Goal: Task Accomplishment & Management: Manage account settings

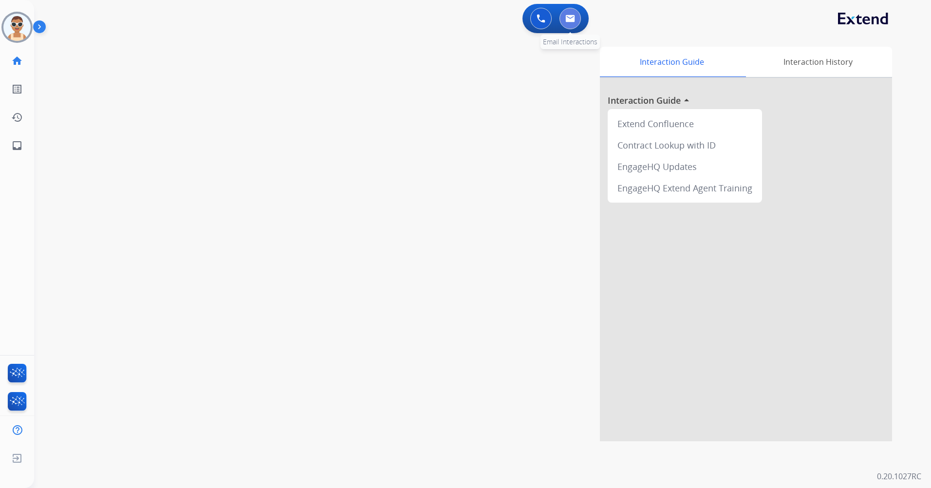
click at [575, 17] on img at bounding box center [570, 19] width 10 height 8
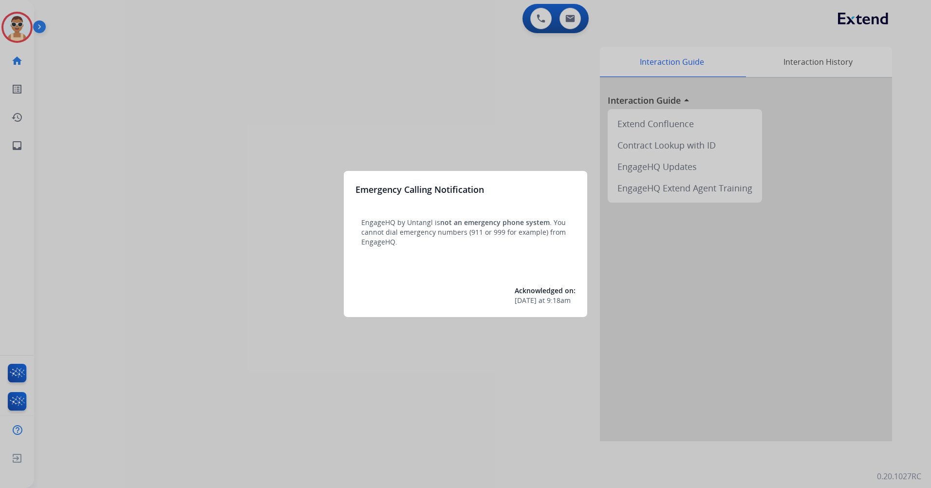
click at [398, 114] on div at bounding box center [465, 244] width 931 height 488
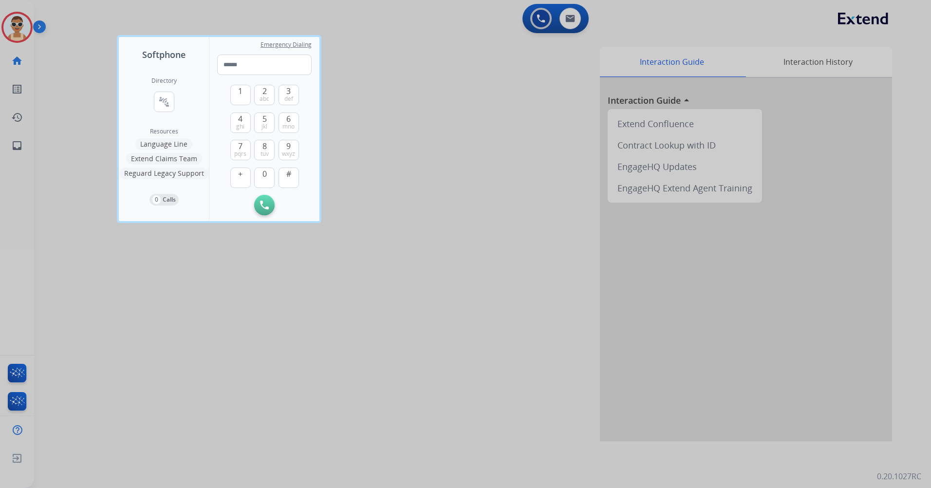
drag, startPoint x: 190, startPoint y: 291, endPoint x: 169, endPoint y: 259, distance: 38.2
click at [190, 290] on div at bounding box center [465, 244] width 931 height 488
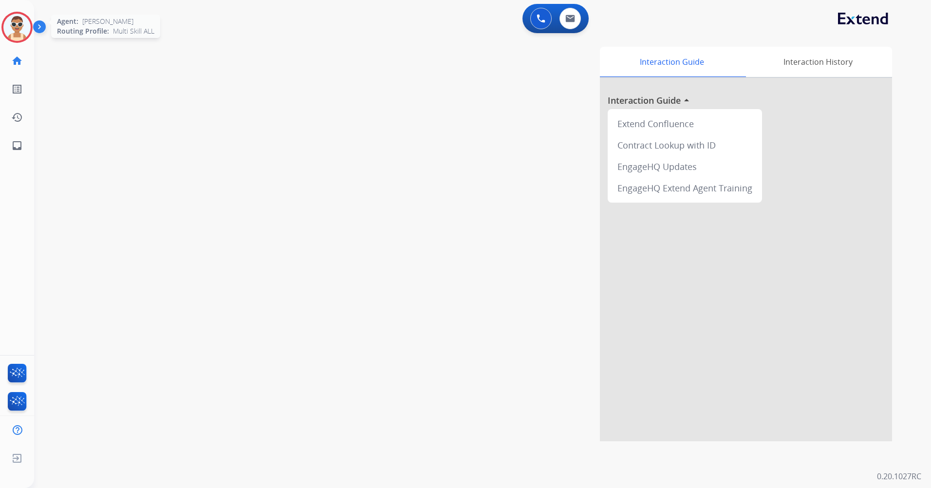
click at [11, 29] on img at bounding box center [16, 27] width 27 height 27
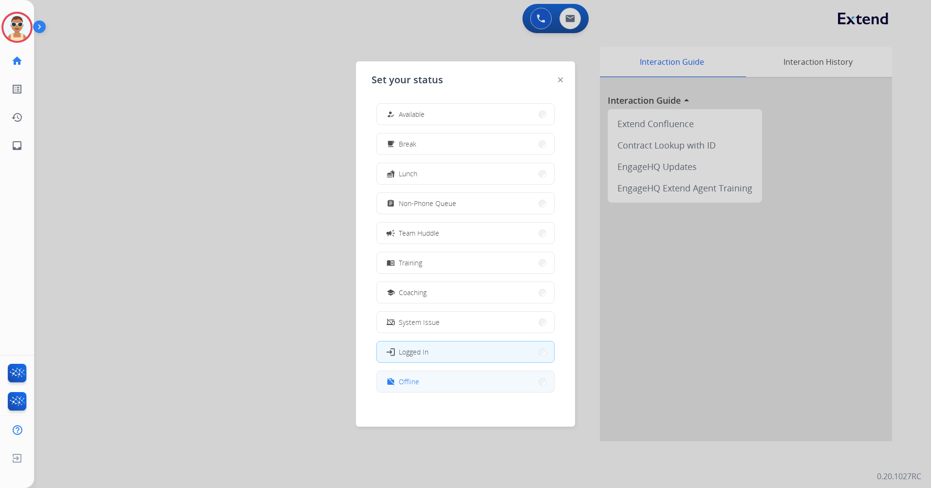
click at [431, 386] on button "work_off Offline" at bounding box center [465, 381] width 177 height 21
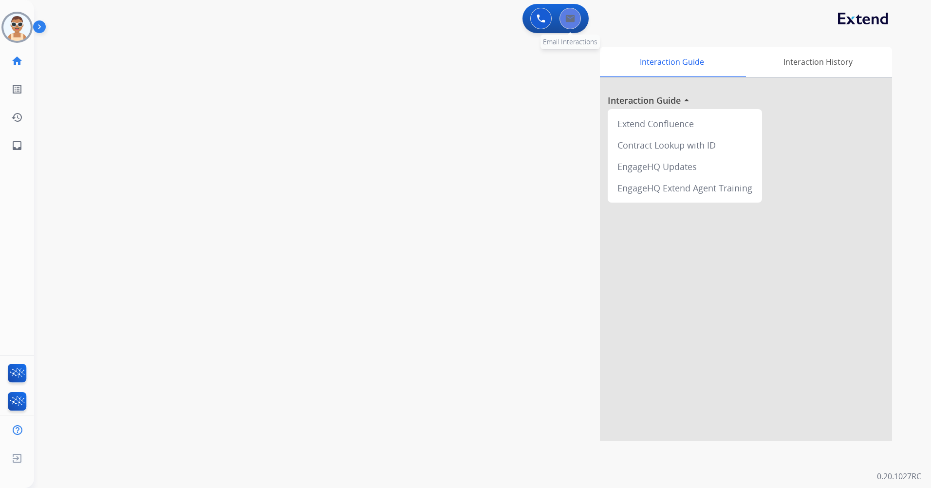
click at [576, 18] on button at bounding box center [570, 18] width 21 height 21
select select "**********"
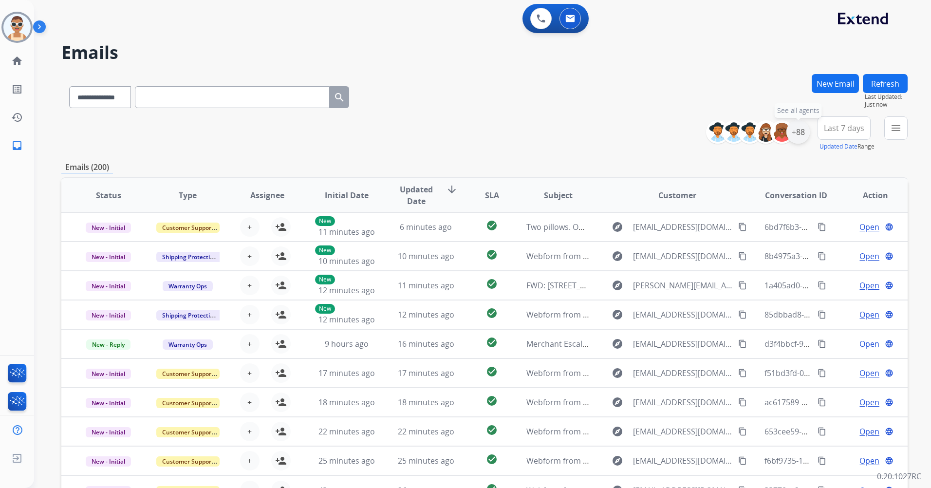
click at [798, 135] on div "+88" at bounding box center [797, 131] width 23 height 23
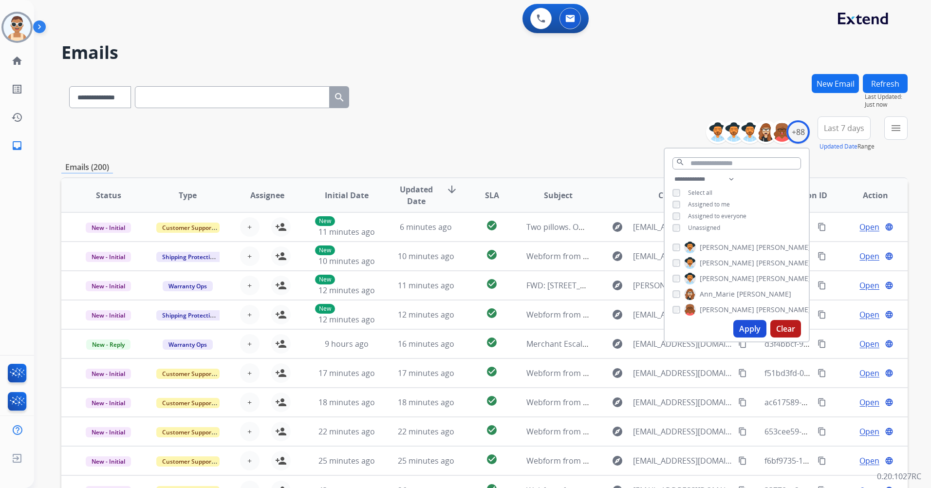
click at [706, 203] on span "Assigned to me" at bounding box center [709, 204] width 42 height 8
click at [710, 232] on div "**********" at bounding box center [737, 204] width 144 height 62
click at [708, 227] on span "Unassigned" at bounding box center [704, 228] width 32 height 8
click at [729, 180] on select "**********" at bounding box center [706, 179] width 67 height 12
select select "**********"
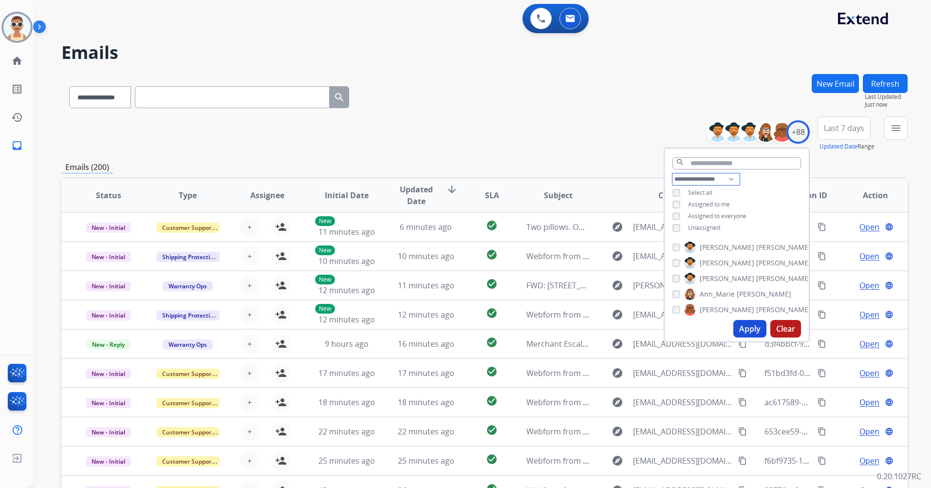
click at [673, 173] on select "**********" at bounding box center [706, 179] width 67 height 12
click at [730, 202] on span "Assigned to everyone" at bounding box center [717, 204] width 58 height 8
click at [744, 321] on button "Apply" at bounding box center [749, 329] width 33 height 18
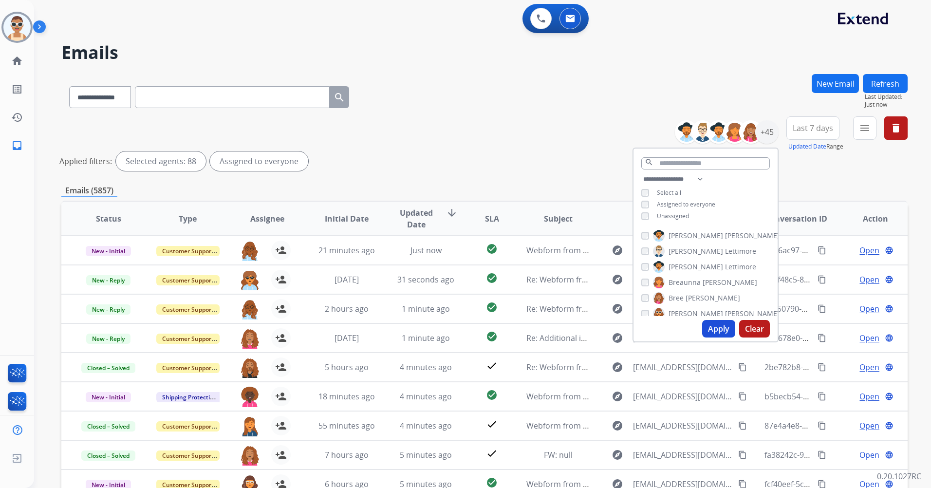
click at [723, 324] on button "Apply" at bounding box center [718, 329] width 33 height 18
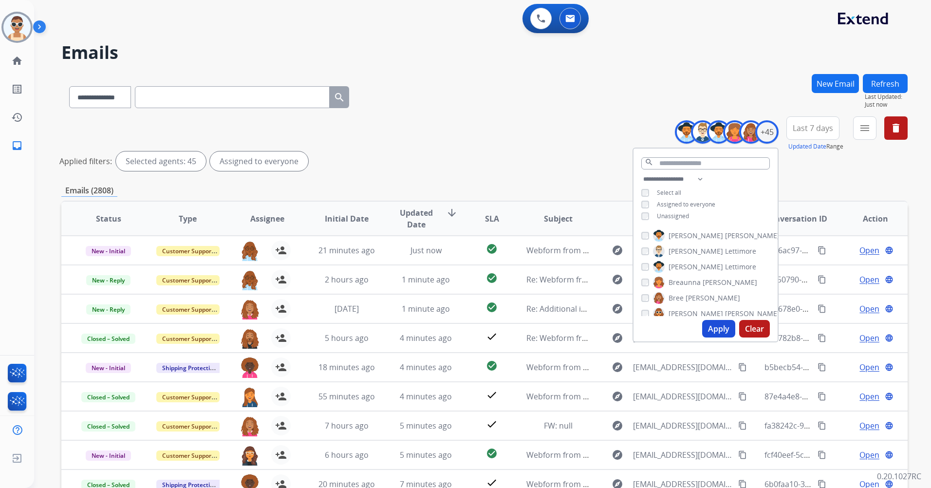
click at [716, 323] on button "Apply" at bounding box center [718, 329] width 33 height 18
drag, startPoint x: 811, startPoint y: 130, endPoint x: 795, endPoint y: 166, distance: 39.7
click at [809, 129] on span "Last 7 days" at bounding box center [813, 128] width 40 height 4
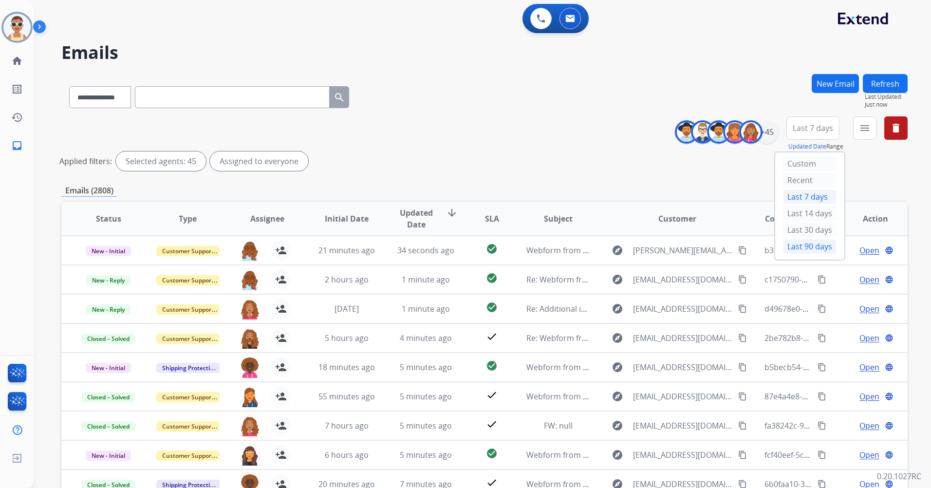
click at [806, 250] on div "Last 90 days" at bounding box center [810, 246] width 54 height 15
click at [864, 123] on mat-icon "menu" at bounding box center [865, 128] width 12 height 12
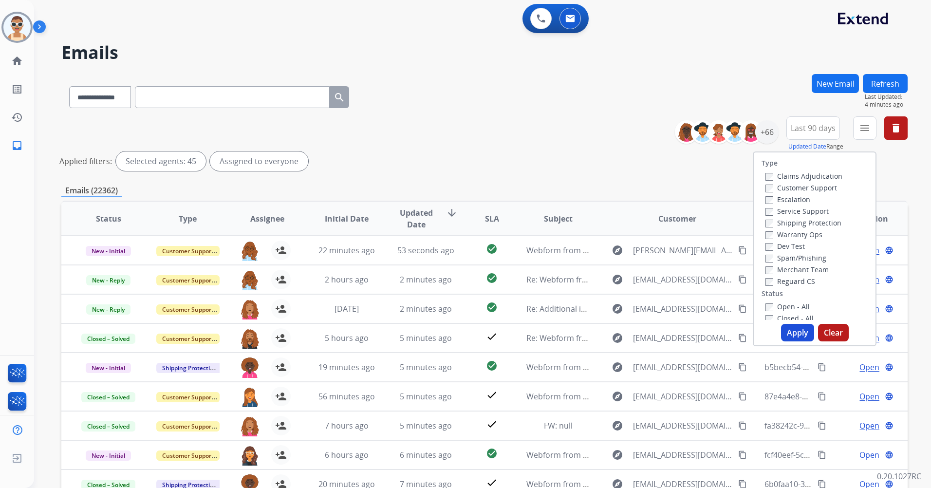
click at [819, 191] on label "Customer Support" at bounding box center [802, 187] width 72 height 9
click at [824, 225] on label "Shipping Protection" at bounding box center [804, 222] width 76 height 9
click at [802, 281] on label "Reguard CS" at bounding box center [791, 281] width 50 height 9
click at [796, 304] on label "Open - All" at bounding box center [788, 306] width 44 height 9
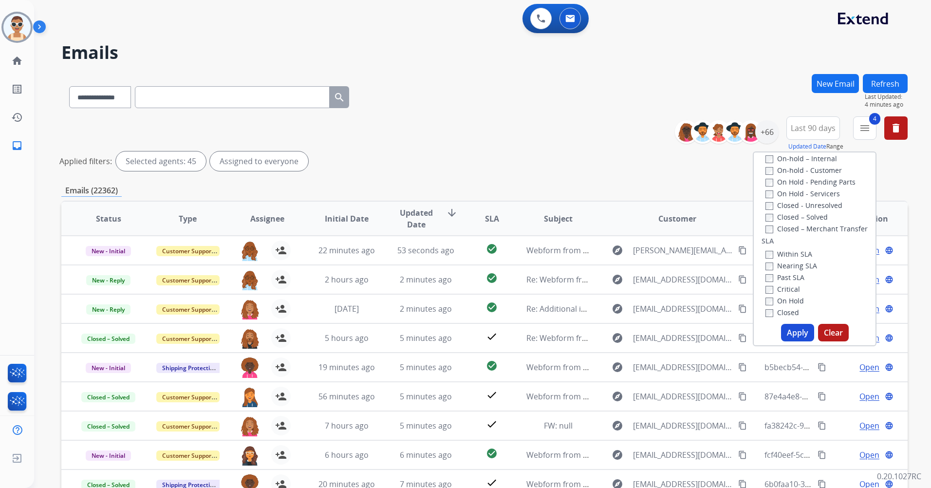
click at [801, 330] on button "Apply" at bounding box center [797, 333] width 33 height 18
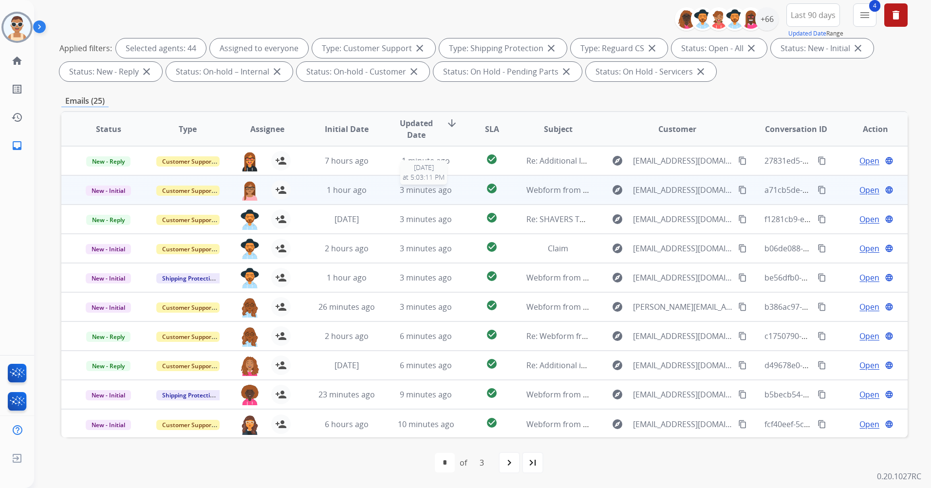
scroll to position [1, 0]
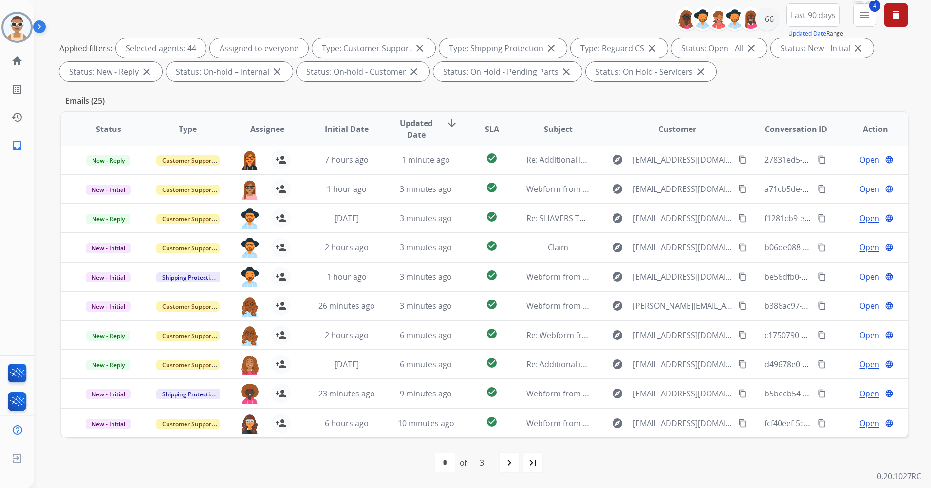
click at [874, 15] on button "4 menu Filters" at bounding box center [864, 14] width 23 height 23
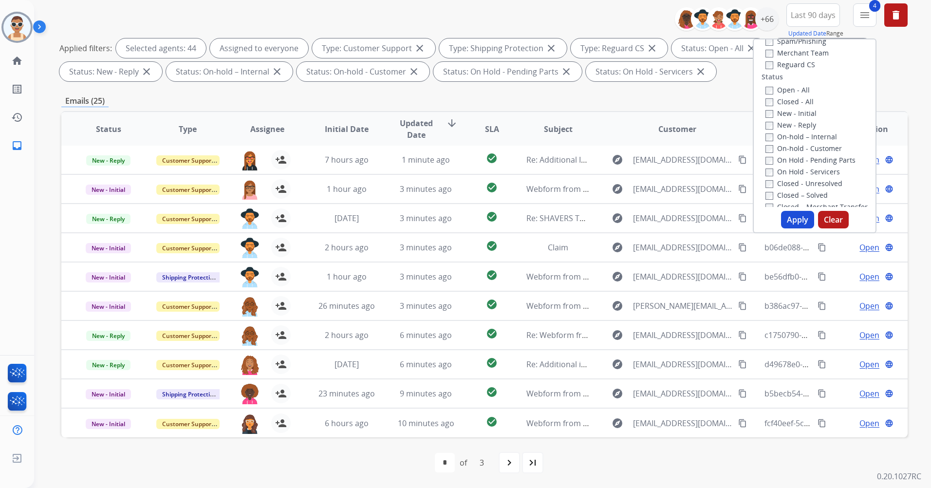
scroll to position [97, 0]
click at [794, 97] on label "Open - All" at bounding box center [788, 96] width 44 height 9
click at [797, 131] on label "New - Reply" at bounding box center [791, 131] width 51 height 9
click at [804, 221] on button "Apply" at bounding box center [797, 220] width 33 height 18
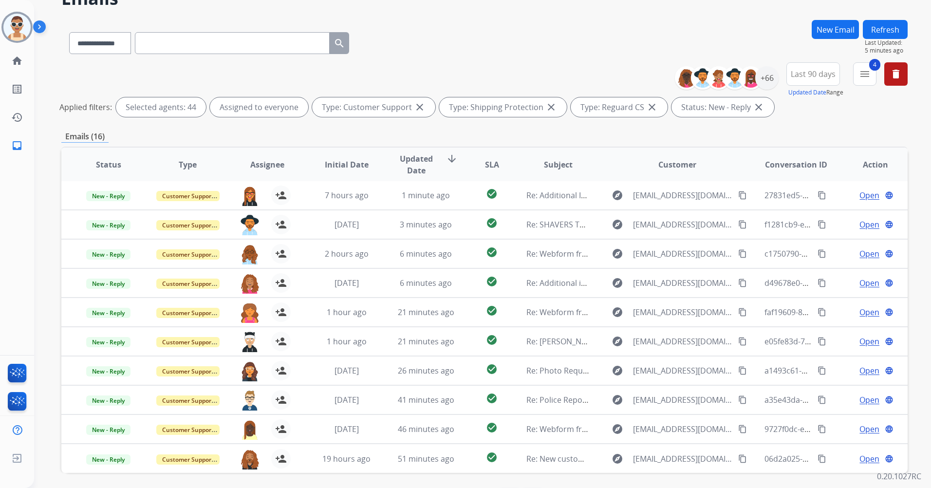
scroll to position [90, 0]
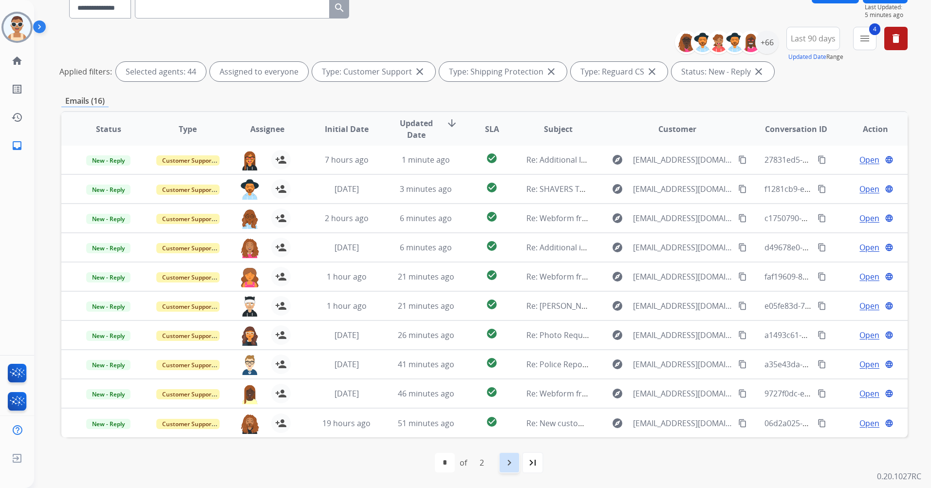
click at [517, 461] on div "navigate_next" at bounding box center [509, 462] width 21 height 21
select select "*"
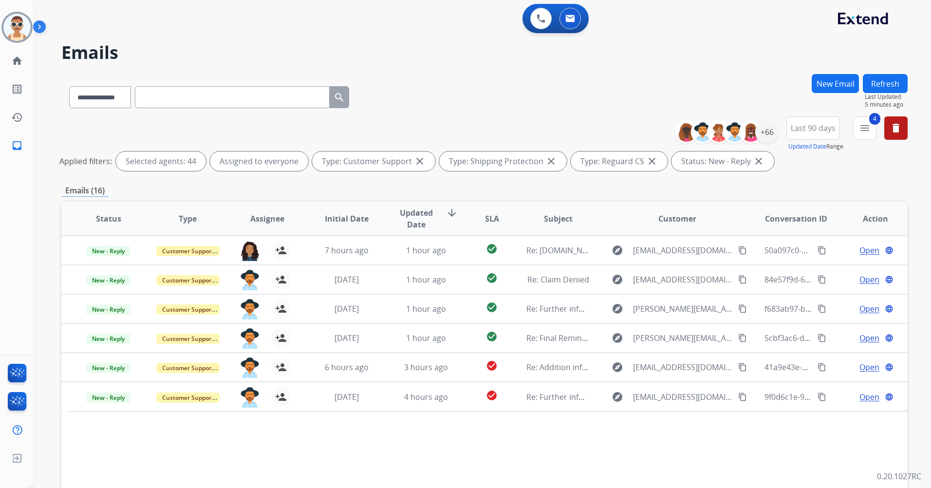
scroll to position [0, 0]
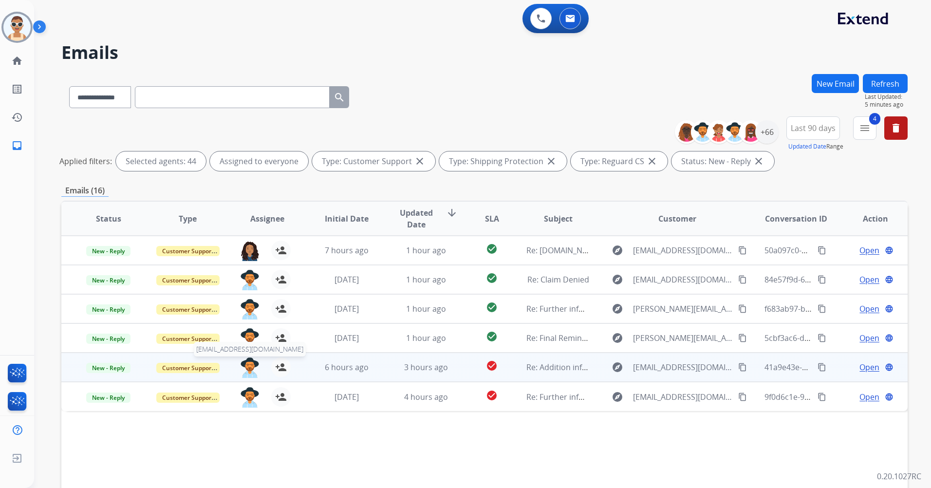
click at [250, 366] on img at bounding box center [249, 367] width 19 height 20
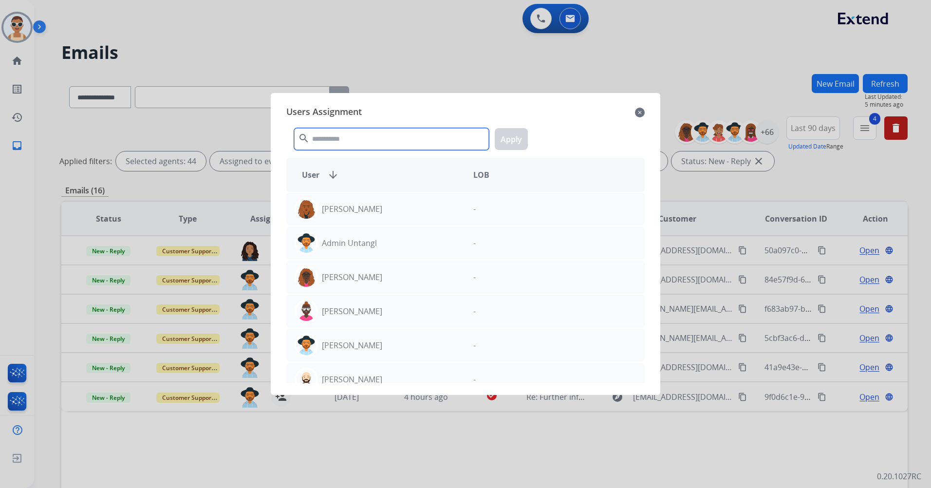
click at [387, 140] on input "text" at bounding box center [391, 139] width 195 height 22
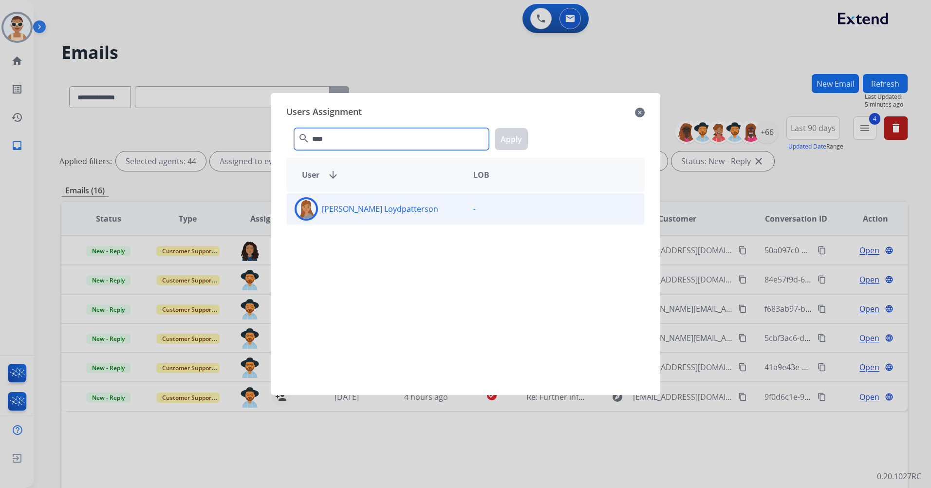
type input "****"
click at [401, 213] on div "[PERSON_NAME] Loydpatterson" at bounding box center [376, 208] width 179 height 23
drag, startPoint x: 494, startPoint y: 133, endPoint x: 506, endPoint y: 133, distance: 11.2
click at [495, 133] on div "**** search Apply" at bounding box center [465, 137] width 358 height 34
click at [506, 133] on button "Apply" at bounding box center [511, 139] width 33 height 22
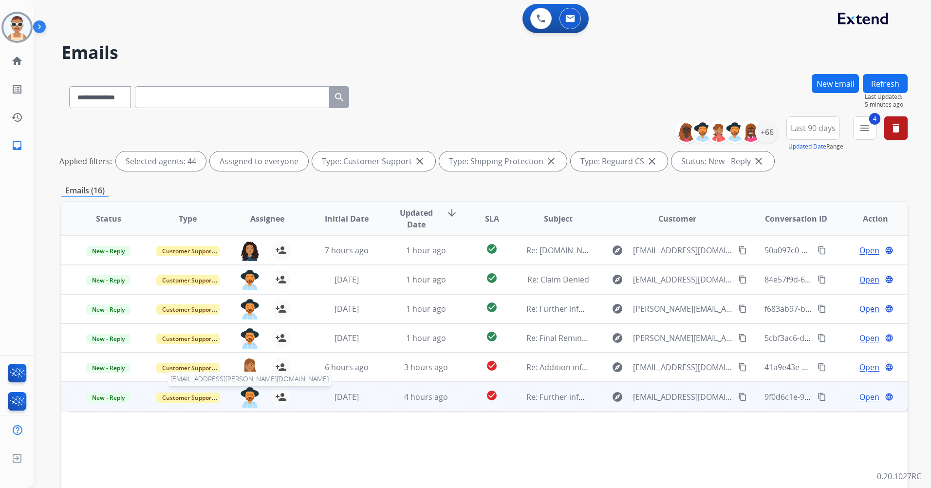
click at [250, 391] on img at bounding box center [249, 397] width 19 height 20
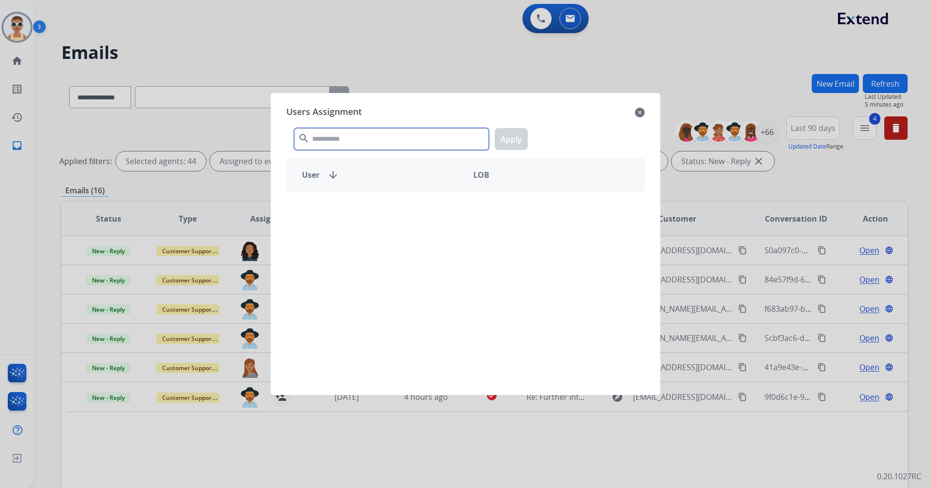
click at [366, 132] on input "text" at bounding box center [391, 139] width 195 height 22
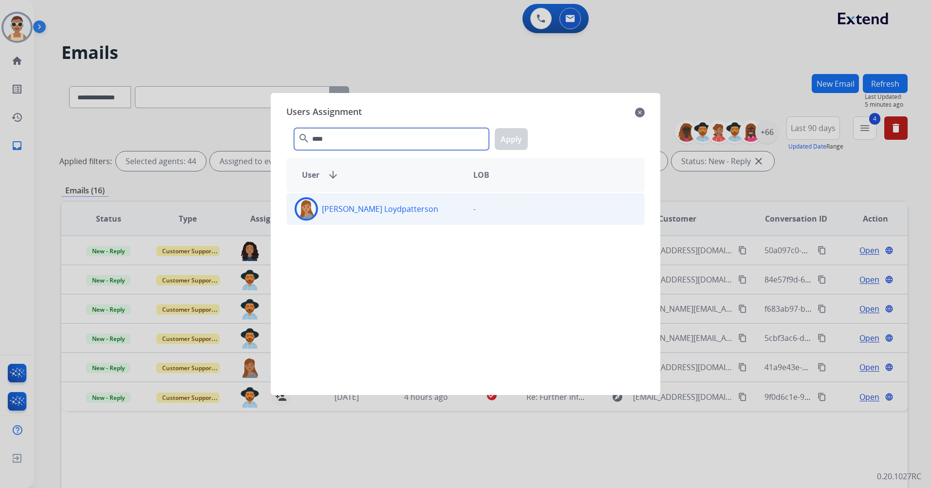
type input "****"
click at [390, 196] on div "[PERSON_NAME] Loydpatterson -" at bounding box center [465, 209] width 358 height 32
click at [511, 136] on button "Apply" at bounding box center [511, 139] width 33 height 22
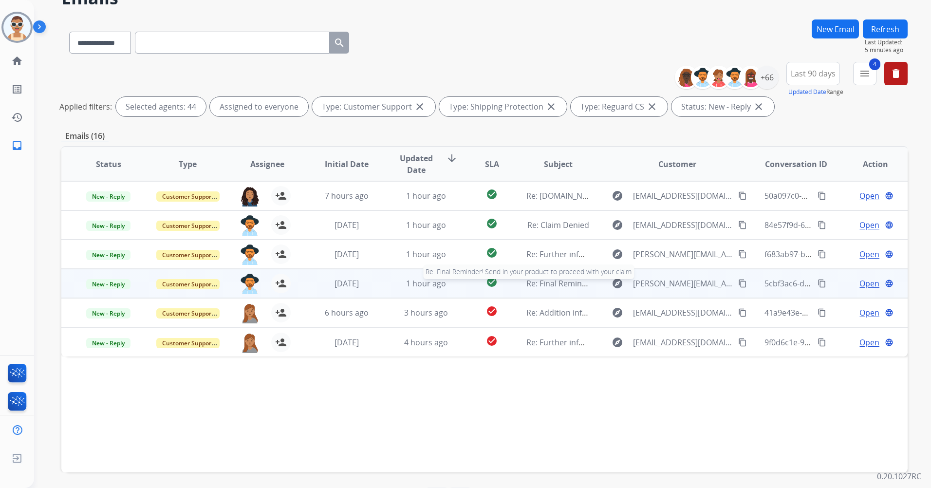
scroll to position [90, 0]
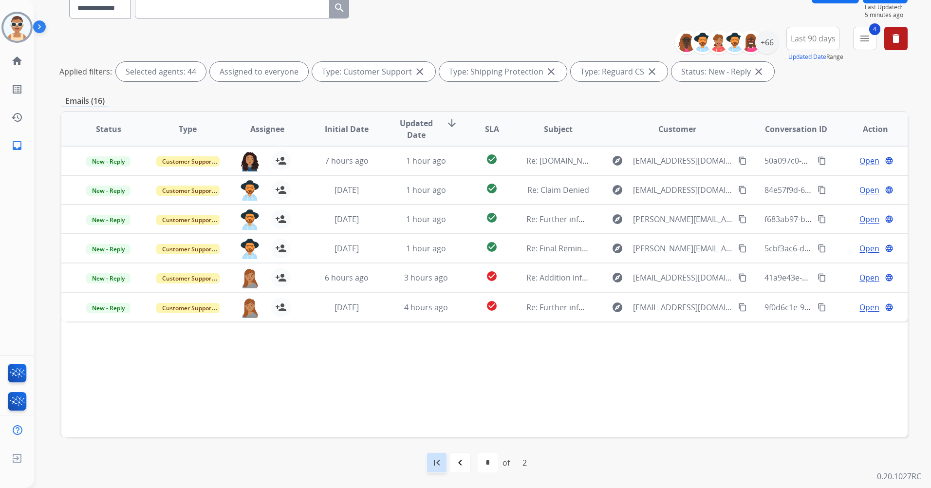
click at [434, 470] on div "first_page" at bounding box center [436, 462] width 21 height 21
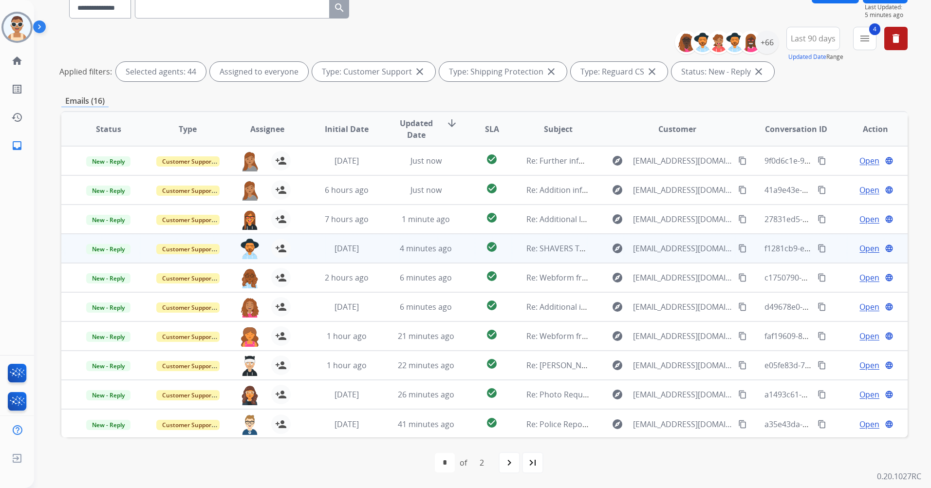
scroll to position [1, 0]
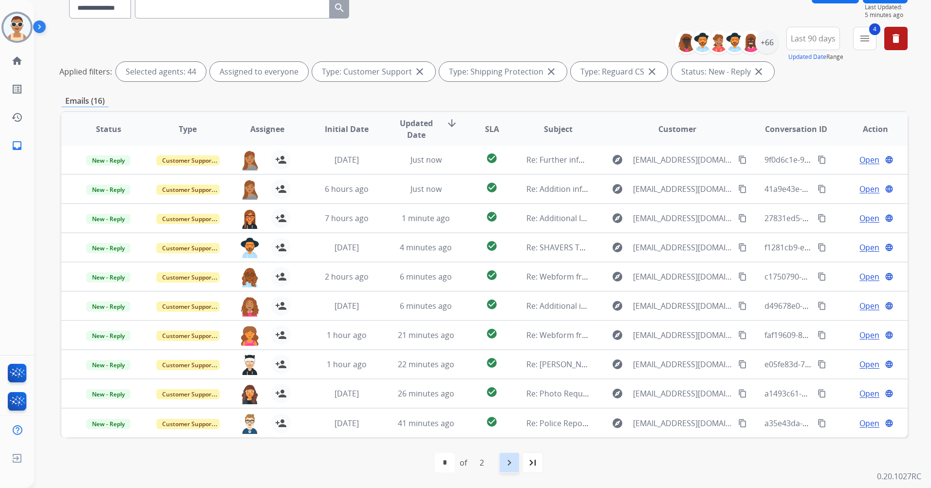
click at [512, 464] on mat-icon "navigate_next" at bounding box center [510, 463] width 12 height 12
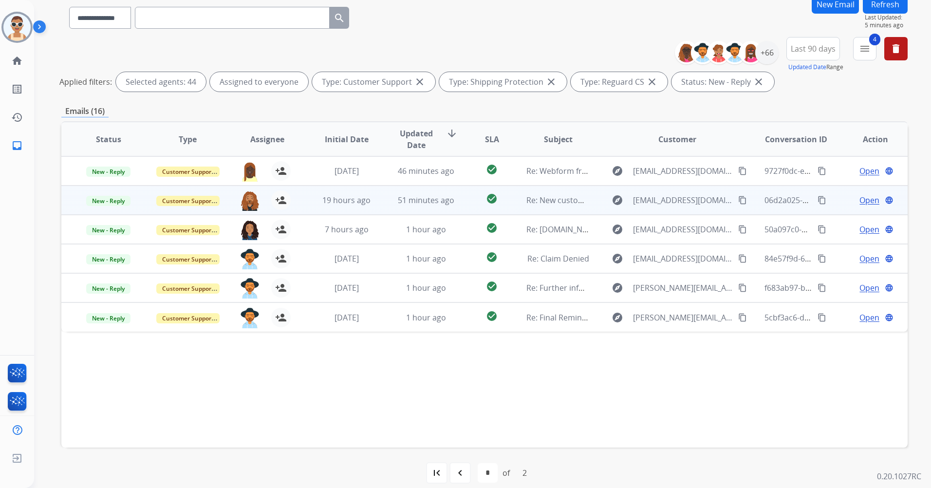
scroll to position [90, 0]
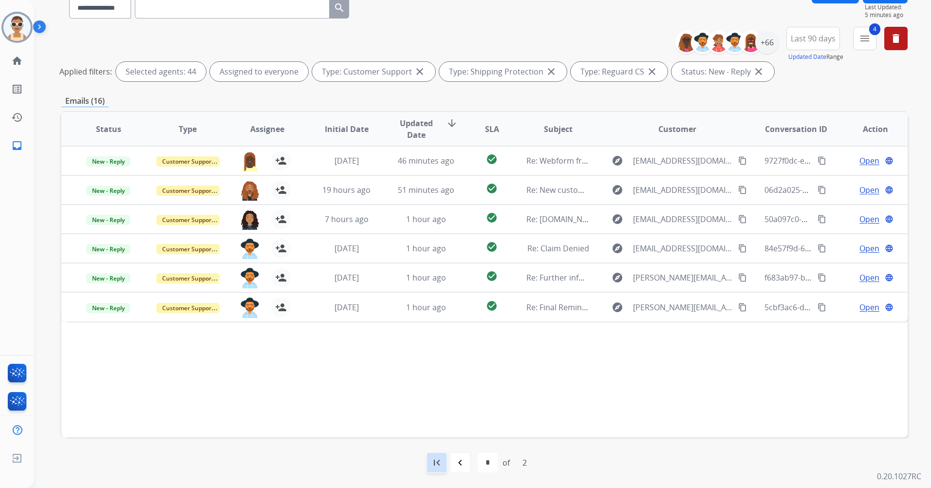
click at [442, 459] on div "first_page" at bounding box center [436, 462] width 21 height 21
select select "*"
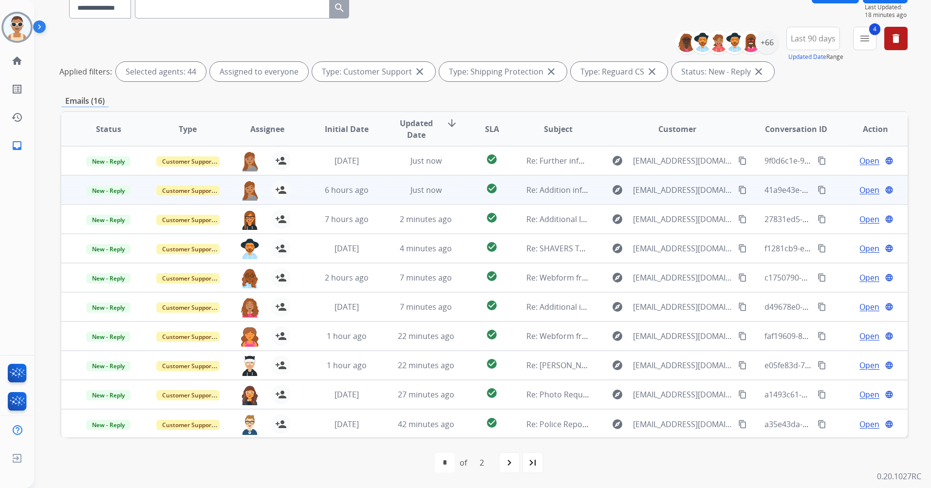
scroll to position [1, 0]
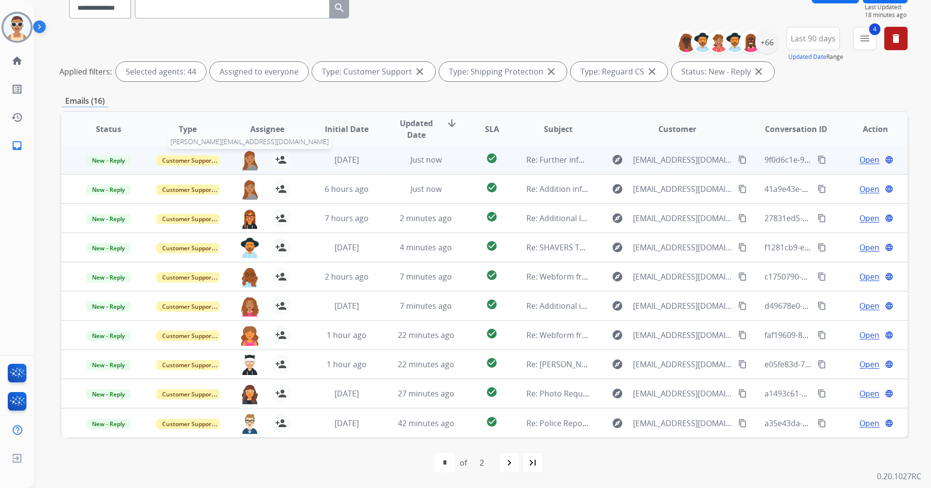
click at [247, 154] on img at bounding box center [249, 160] width 19 height 20
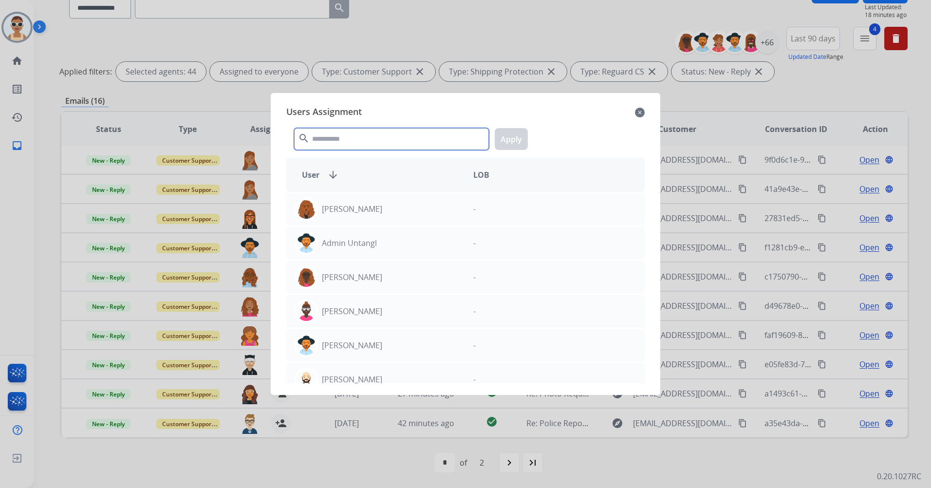
click at [367, 135] on input "text" at bounding box center [391, 139] width 195 height 22
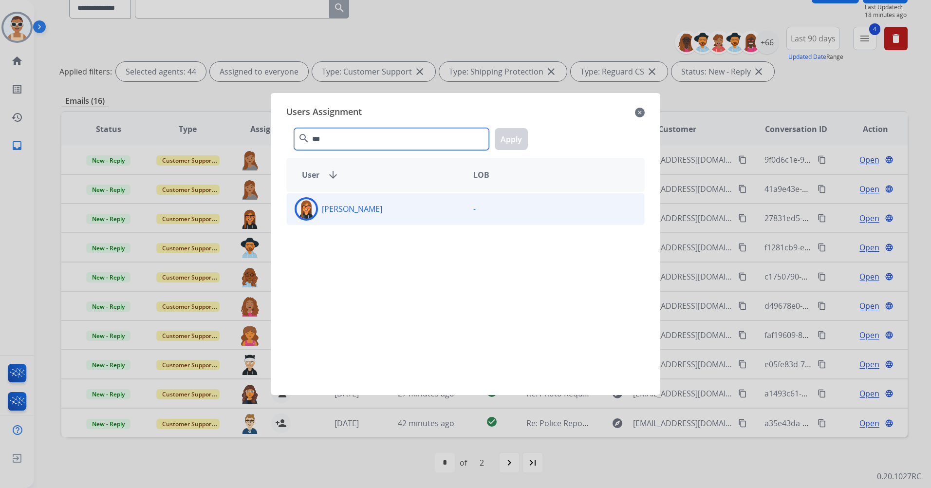
type input "***"
click at [405, 203] on div "[PERSON_NAME]" at bounding box center [376, 208] width 179 height 23
click at [511, 142] on button "Apply" at bounding box center [511, 139] width 33 height 22
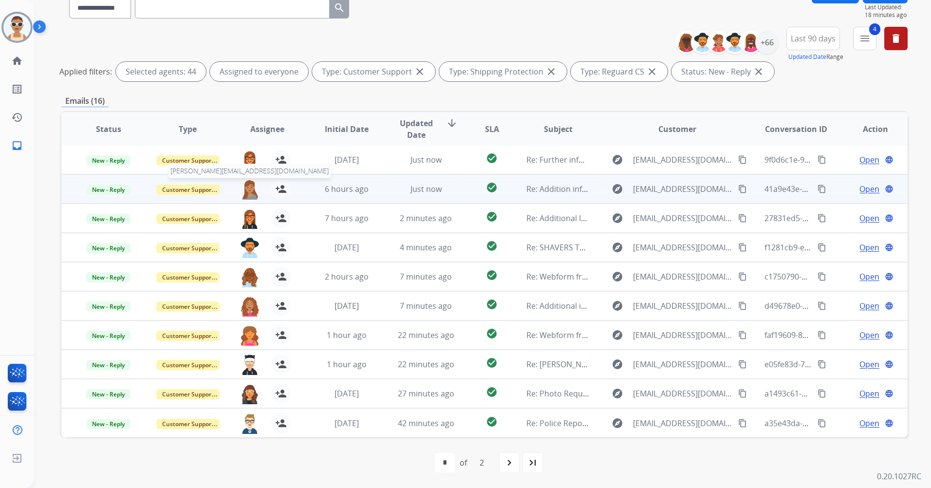
click at [244, 186] on img at bounding box center [249, 189] width 19 height 20
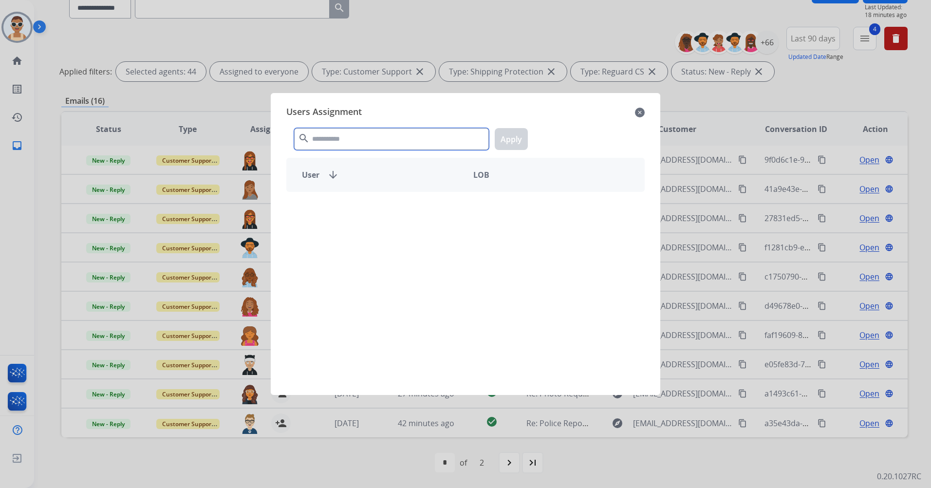
click at [346, 135] on input "text" at bounding box center [391, 139] width 195 height 22
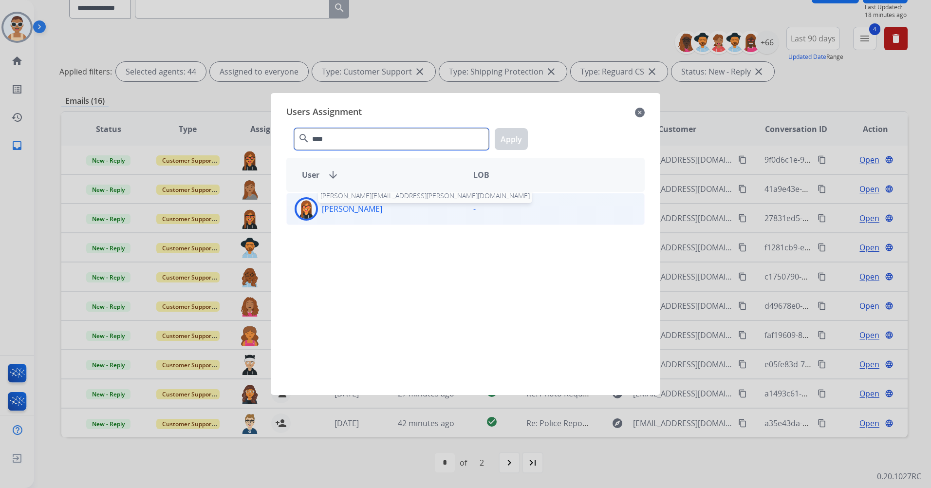
type input "****"
click at [371, 209] on p "[PERSON_NAME]" at bounding box center [352, 209] width 60 height 12
click at [519, 144] on button "Apply" at bounding box center [511, 139] width 33 height 22
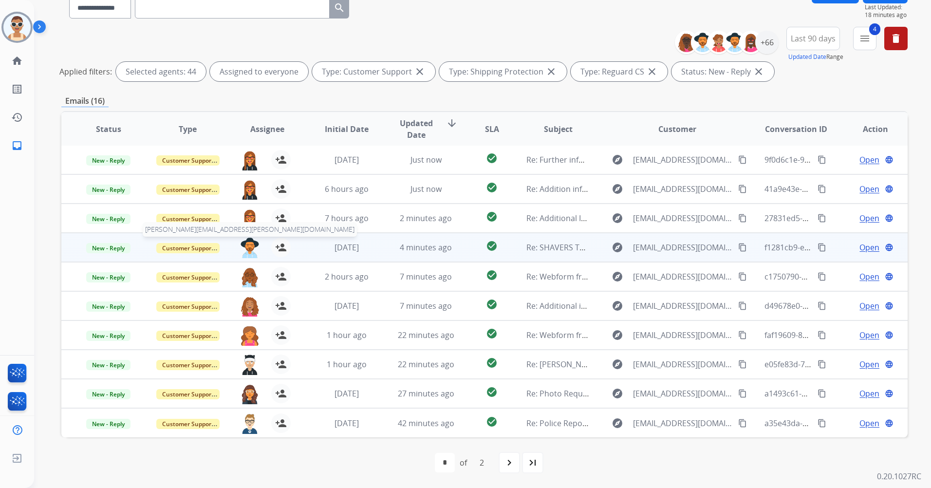
click at [249, 243] on img at bounding box center [249, 248] width 19 height 20
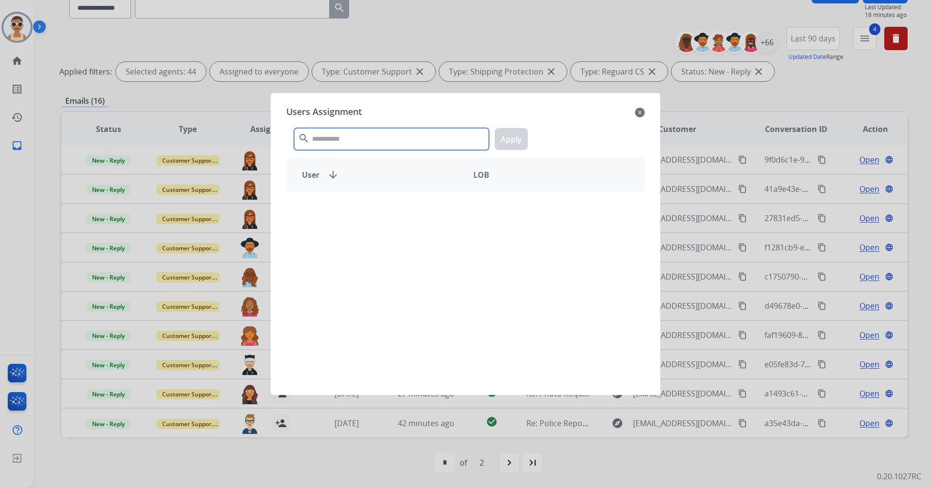
click at [345, 131] on input "text" at bounding box center [391, 139] width 195 height 22
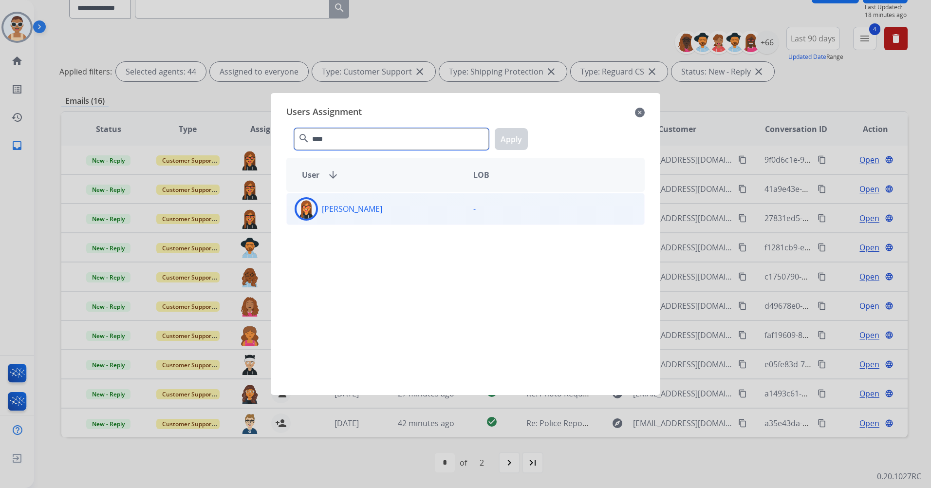
type input "****"
click at [383, 195] on div "[PERSON_NAME] -" at bounding box center [465, 209] width 358 height 32
click at [518, 137] on button "Apply" at bounding box center [511, 139] width 33 height 22
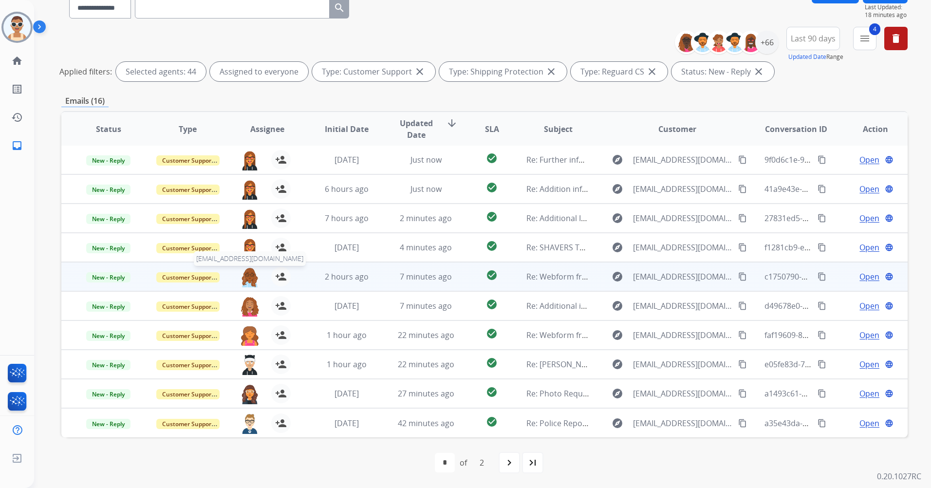
click at [241, 275] on img at bounding box center [249, 277] width 19 height 20
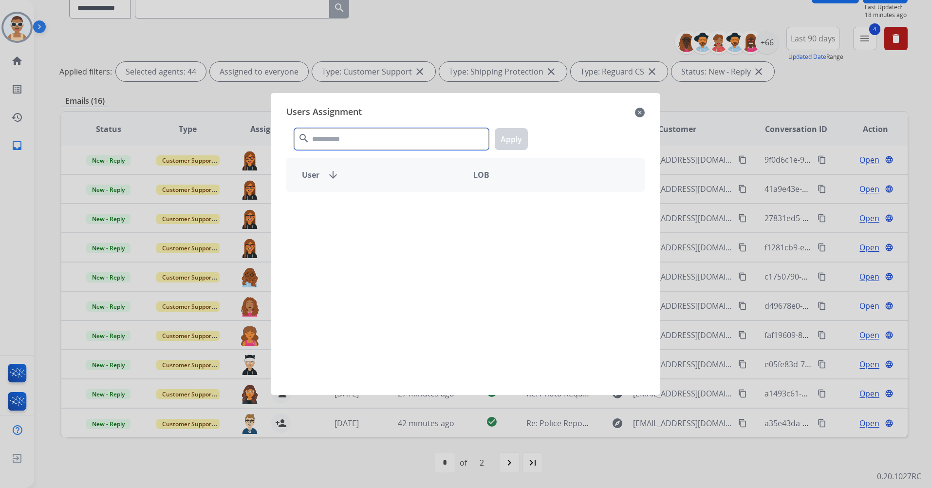
click at [358, 129] on input "text" at bounding box center [391, 139] width 195 height 22
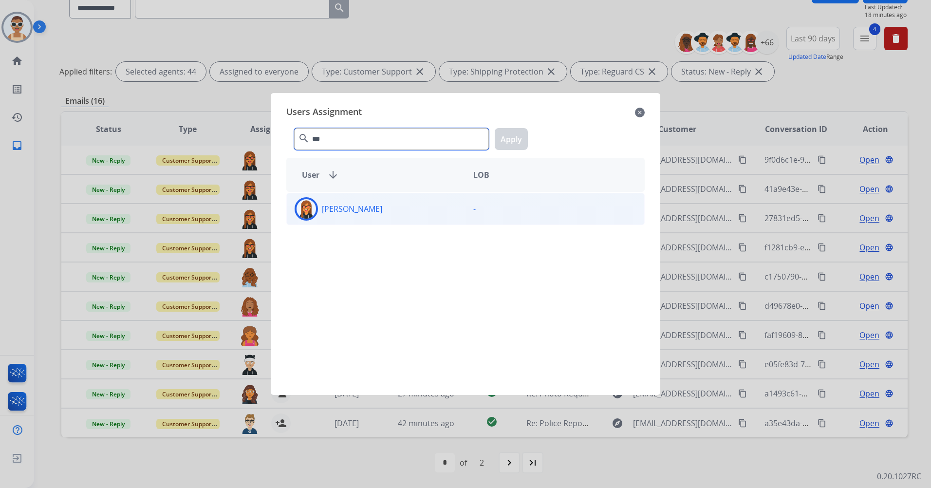
type input "***"
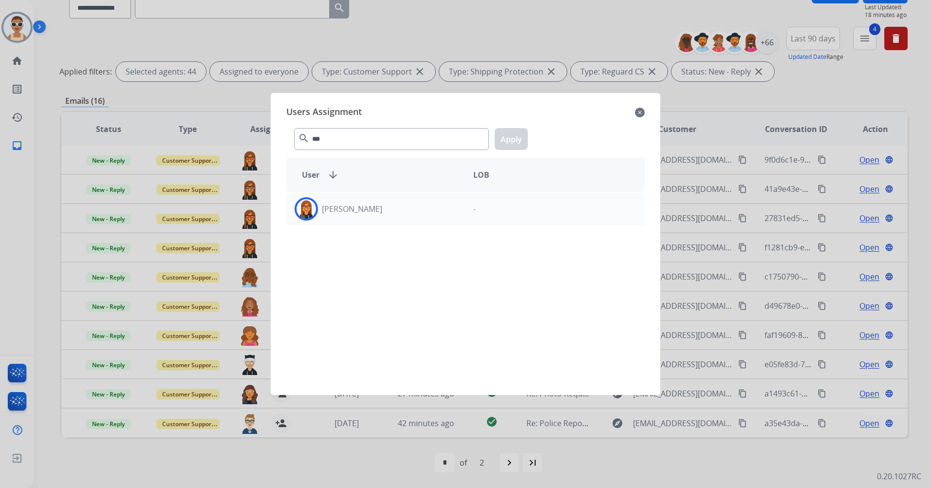
drag, startPoint x: 394, startPoint y: 203, endPoint x: 400, endPoint y: 189, distance: 14.6
click at [394, 203] on div "[PERSON_NAME]" at bounding box center [376, 208] width 179 height 23
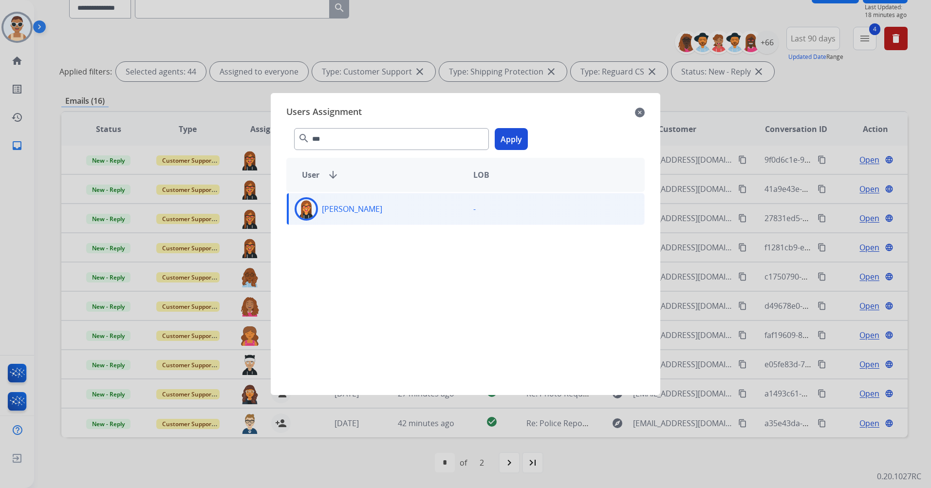
click at [516, 137] on button "Apply" at bounding box center [511, 139] width 33 height 22
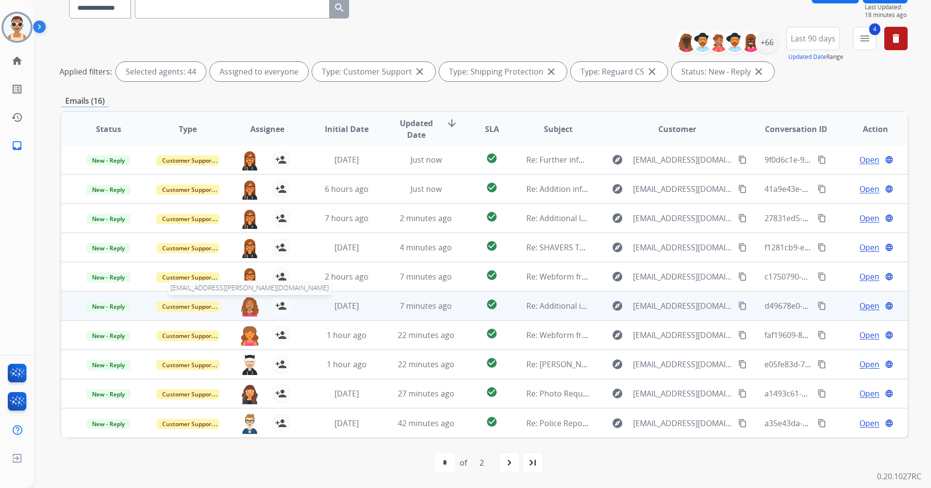
click at [250, 305] on img at bounding box center [249, 306] width 19 height 20
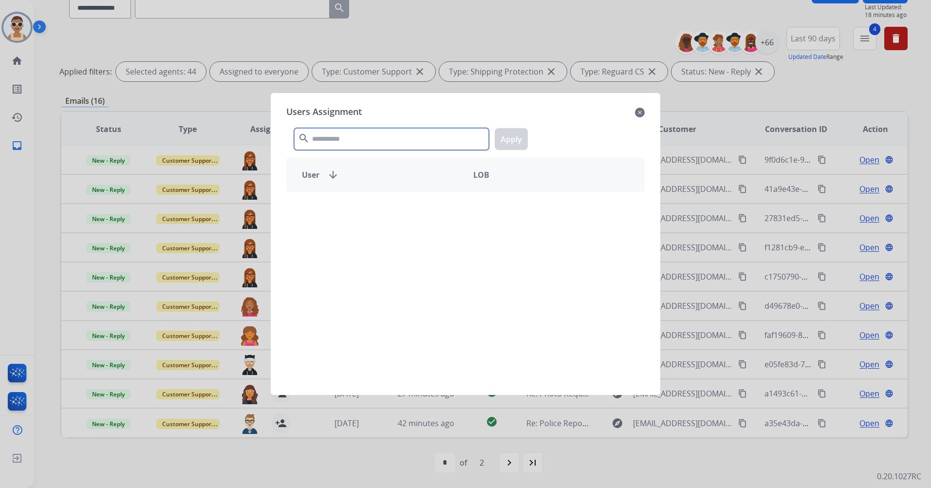
click at [369, 136] on input "text" at bounding box center [391, 139] width 195 height 22
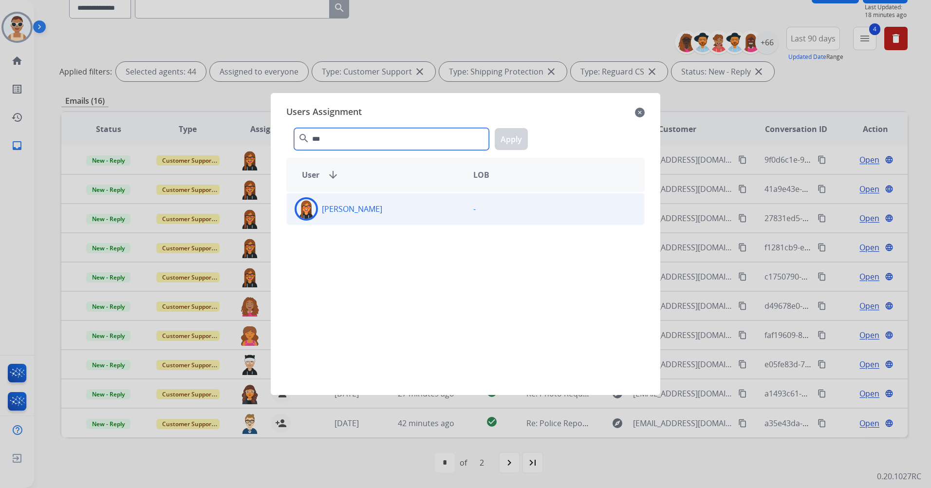
type input "***"
click at [405, 204] on div "[PERSON_NAME]" at bounding box center [376, 208] width 179 height 23
click at [502, 138] on button "Apply" at bounding box center [511, 139] width 33 height 22
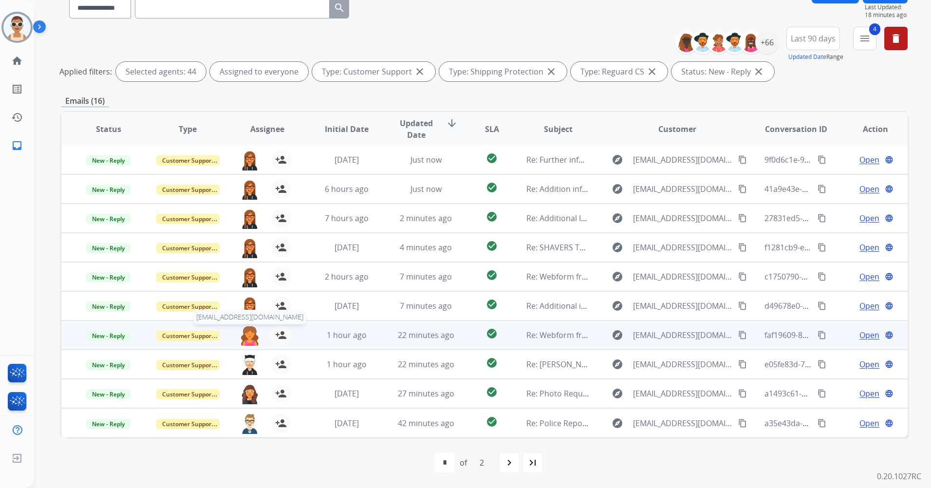
click at [247, 333] on img at bounding box center [249, 335] width 19 height 20
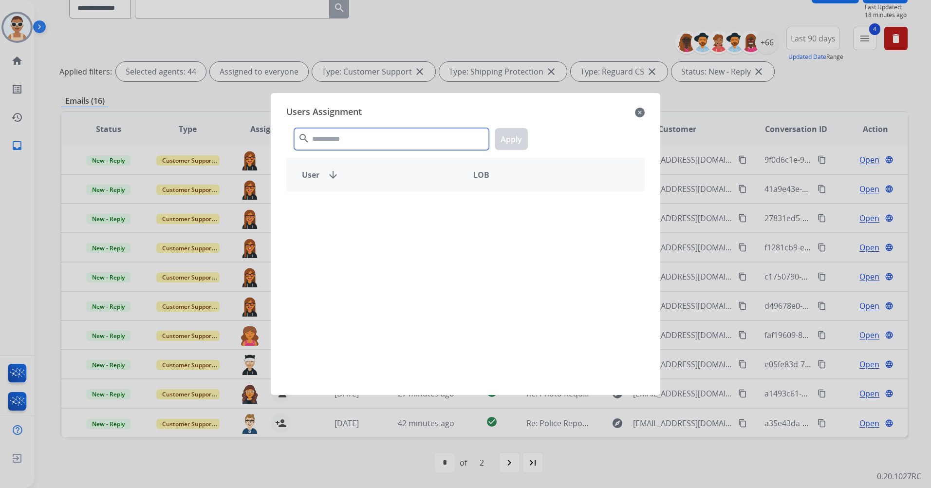
click at [335, 146] on input "text" at bounding box center [391, 139] width 195 height 22
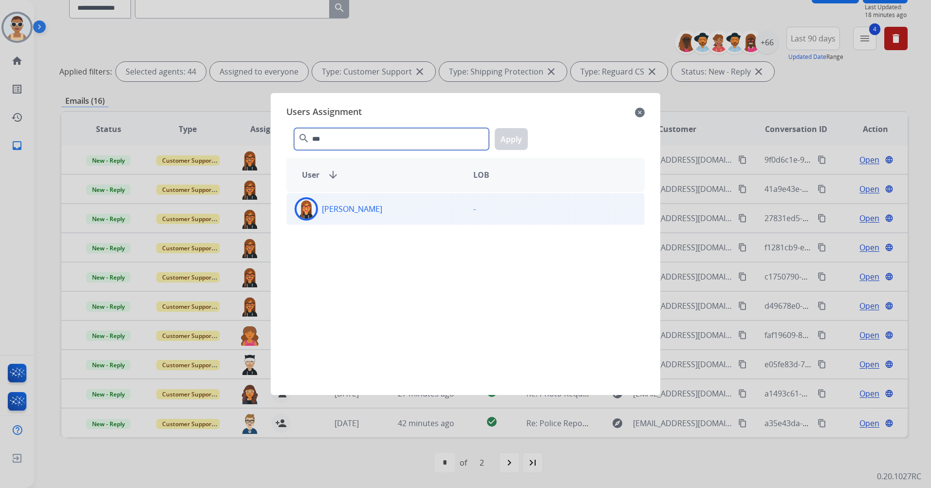
type input "***"
click at [393, 202] on div "[PERSON_NAME]" at bounding box center [376, 208] width 179 height 23
drag, startPoint x: 503, startPoint y: 131, endPoint x: 469, endPoint y: 246, distance: 120.8
click at [504, 131] on button "Apply" at bounding box center [511, 139] width 33 height 22
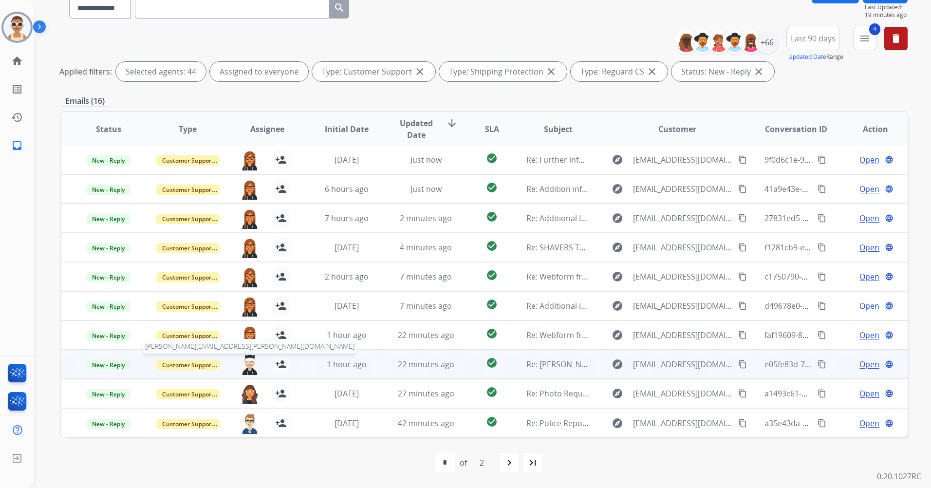
click at [251, 365] on img at bounding box center [249, 365] width 19 height 20
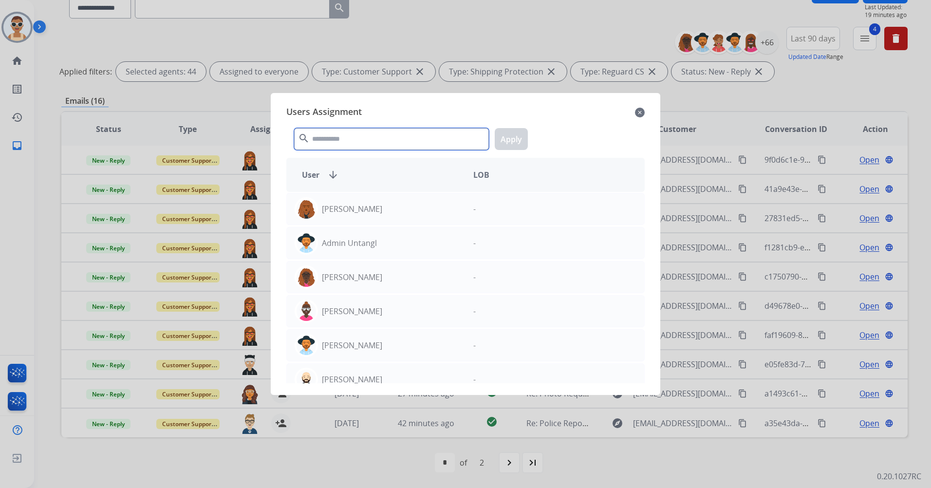
click at [383, 139] on input "text" at bounding box center [391, 139] width 195 height 22
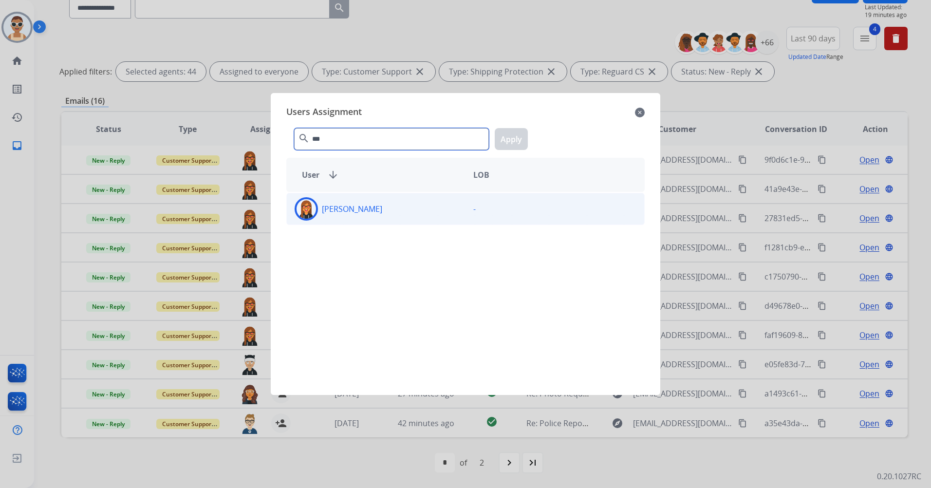
type input "***"
click at [395, 209] on div "[PERSON_NAME]" at bounding box center [376, 208] width 179 height 23
click at [506, 136] on button "Apply" at bounding box center [511, 139] width 33 height 22
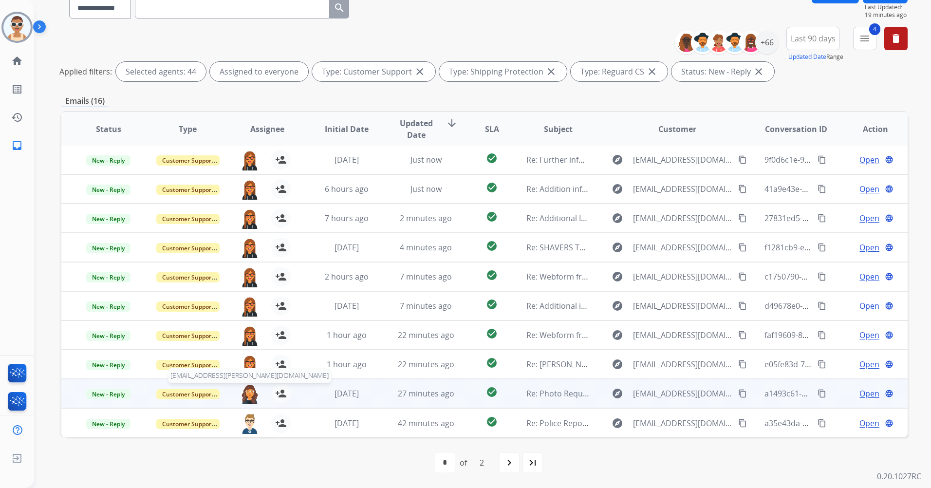
click at [244, 393] on img at bounding box center [249, 394] width 19 height 20
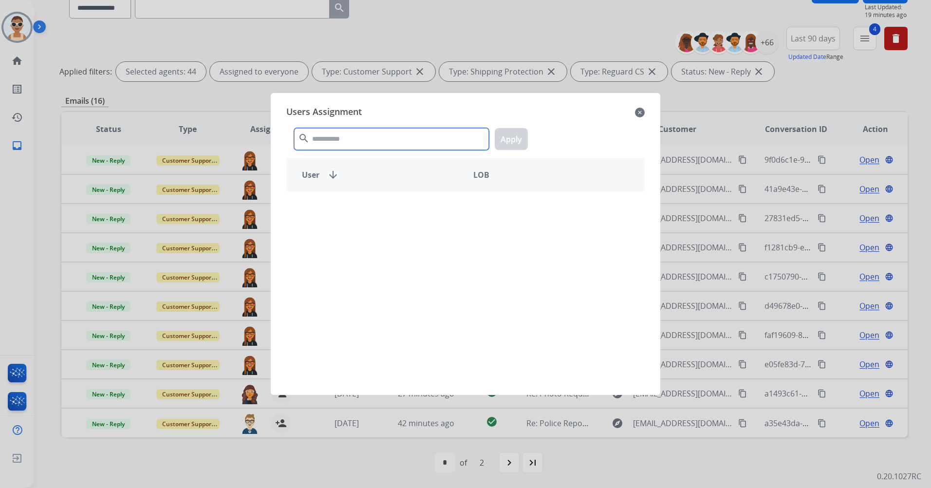
click at [350, 140] on input "text" at bounding box center [391, 139] width 195 height 22
type input "***"
click at [381, 202] on div "[PERSON_NAME]" at bounding box center [376, 208] width 179 height 23
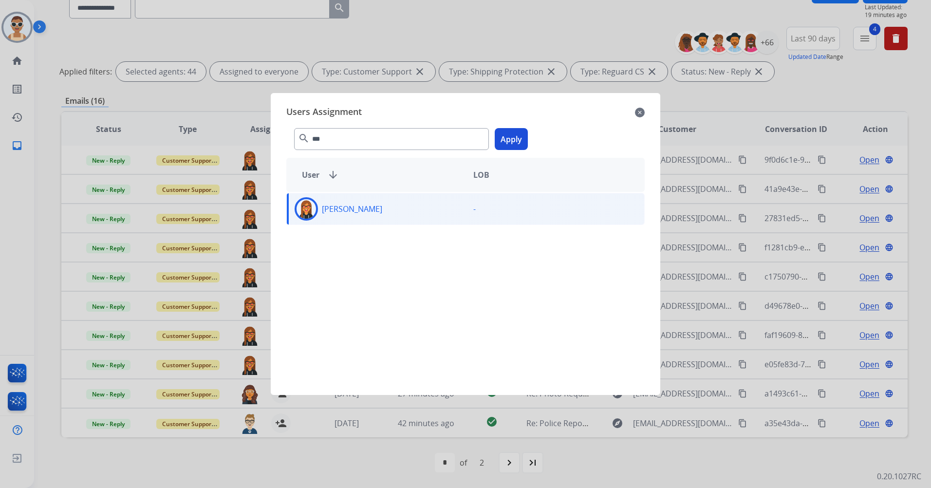
click at [516, 137] on button "Apply" at bounding box center [511, 139] width 33 height 22
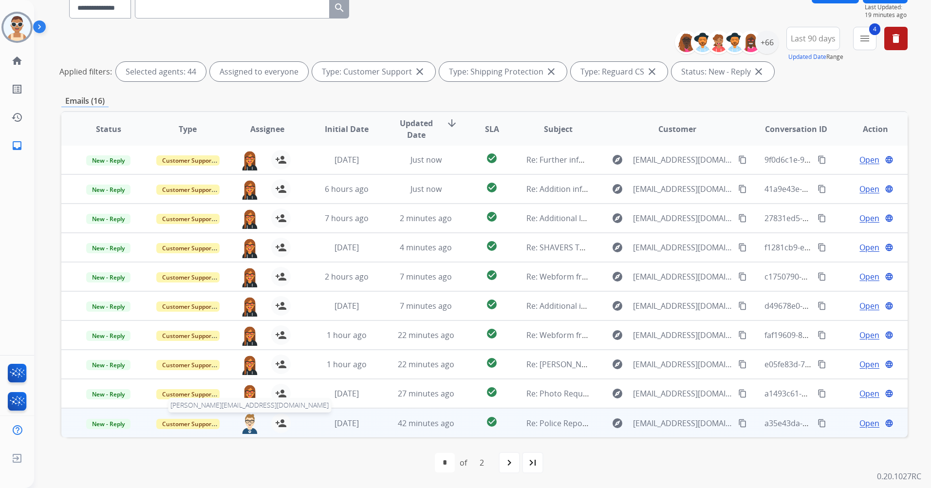
click at [247, 413] on div "[PERSON_NAME][EMAIL_ADDRESS][DOMAIN_NAME] person_add Assign to Me" at bounding box center [259, 423] width 79 height 28
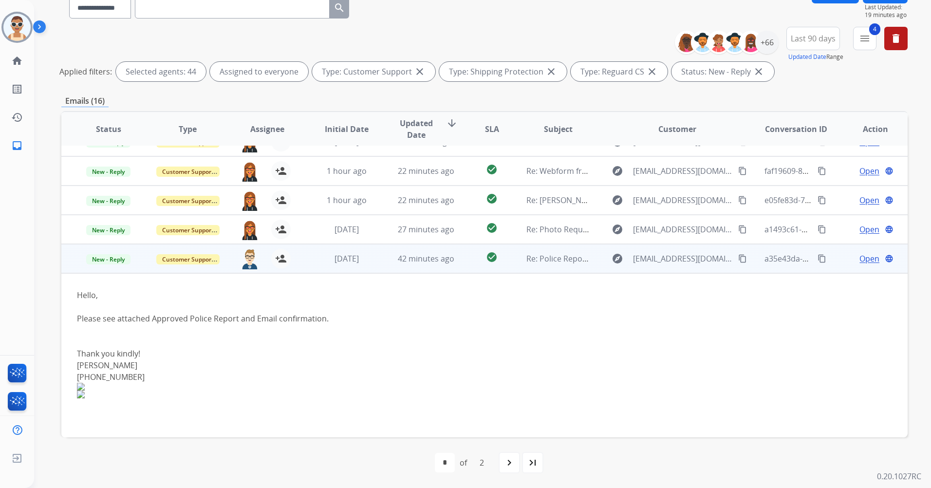
click at [303, 267] on td "[DATE]" at bounding box center [339, 258] width 79 height 29
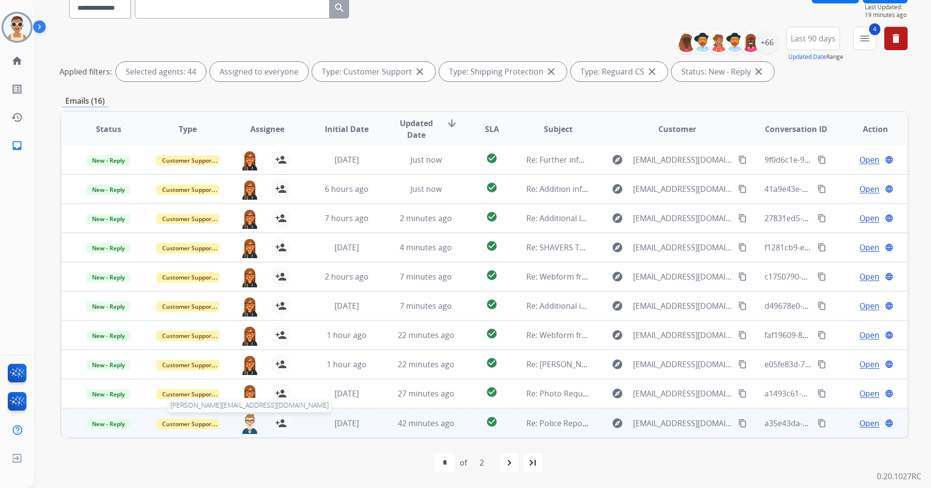
click at [246, 425] on img at bounding box center [249, 423] width 19 height 20
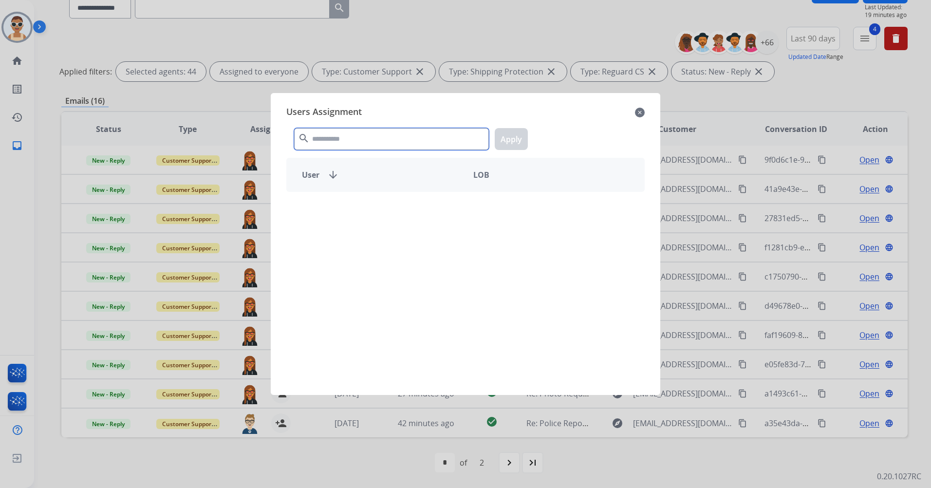
click at [361, 142] on input "text" at bounding box center [391, 139] width 195 height 22
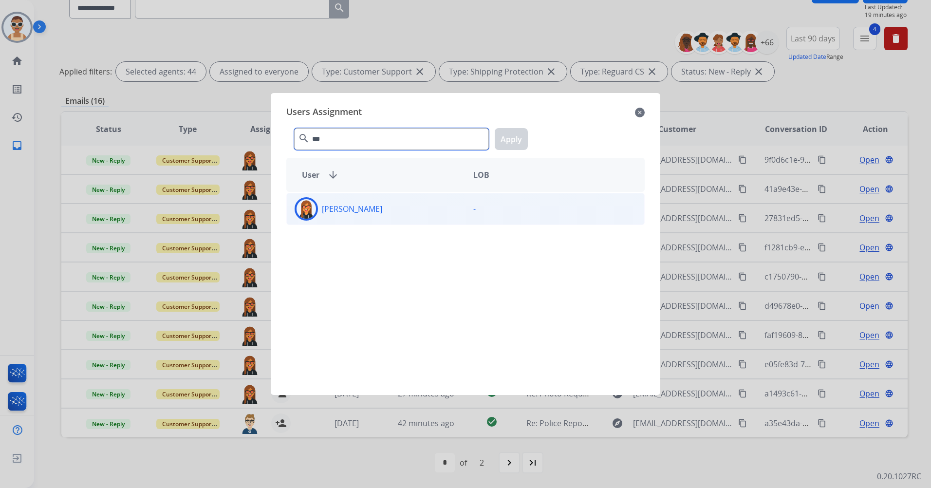
type input "***"
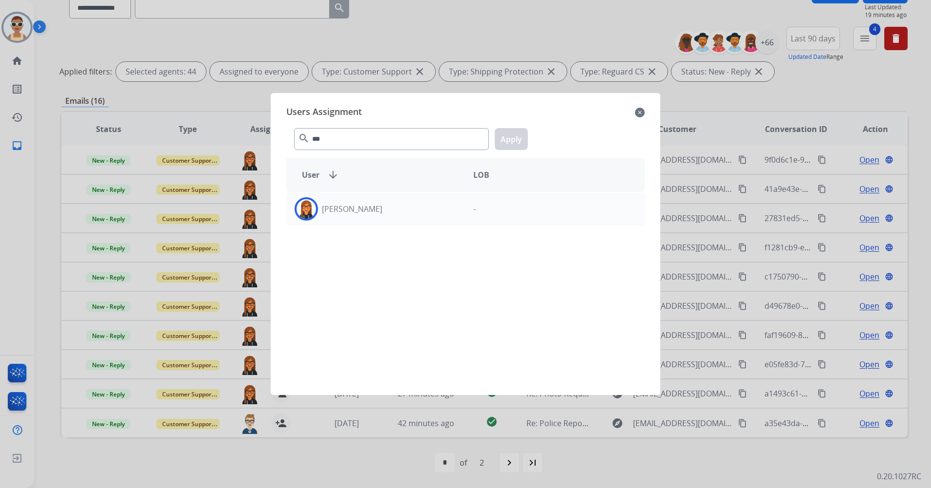
drag, startPoint x: 395, startPoint y: 211, endPoint x: 439, endPoint y: 175, distance: 57.1
click at [395, 211] on div "[PERSON_NAME]" at bounding box center [376, 208] width 179 height 23
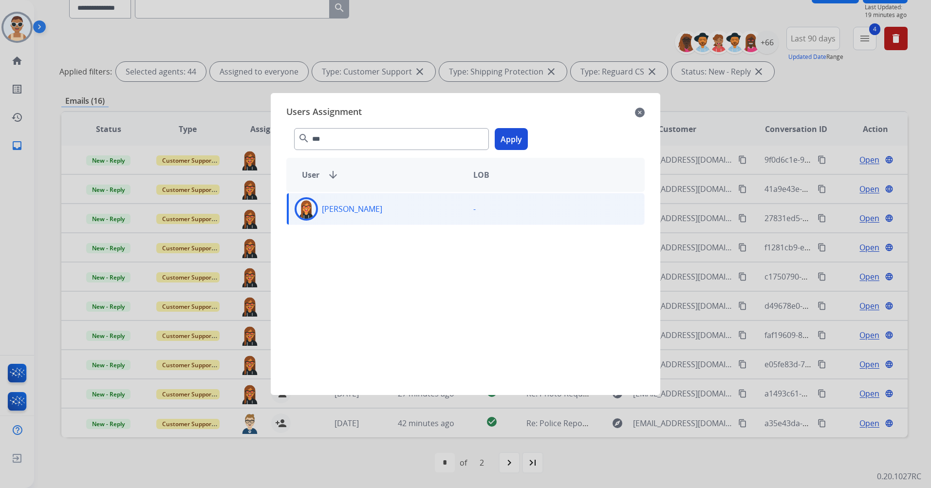
click at [516, 143] on button "Apply" at bounding box center [511, 139] width 33 height 22
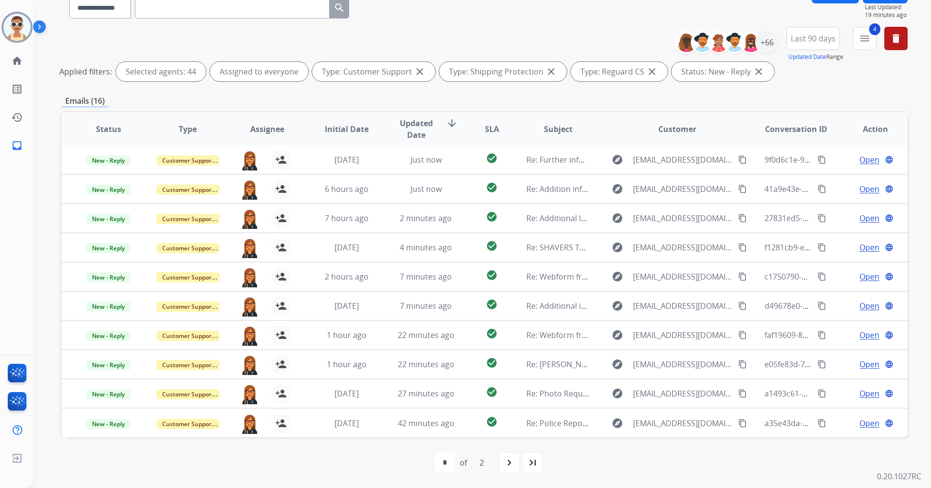
drag, startPoint x: 510, startPoint y: 462, endPoint x: 514, endPoint y: 439, distance: 23.1
click at [510, 463] on mat-icon "navigate_next" at bounding box center [510, 463] width 12 height 12
select select "*"
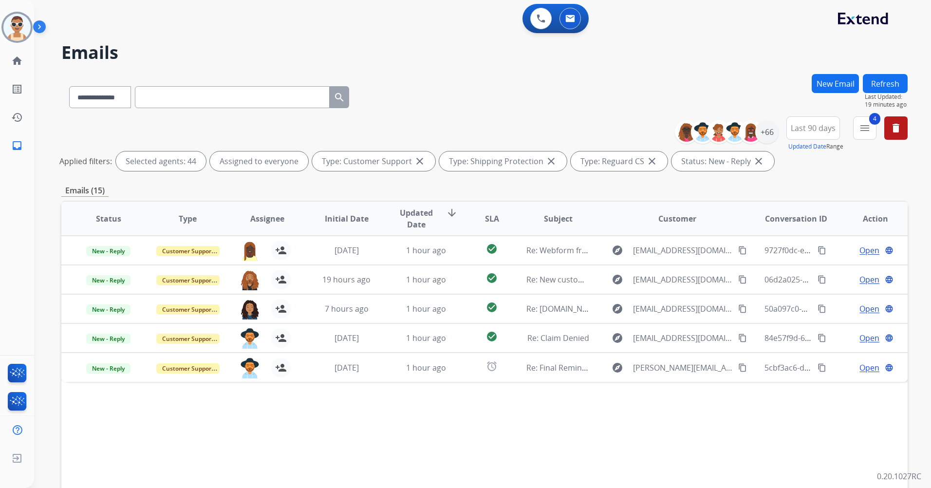
scroll to position [0, 0]
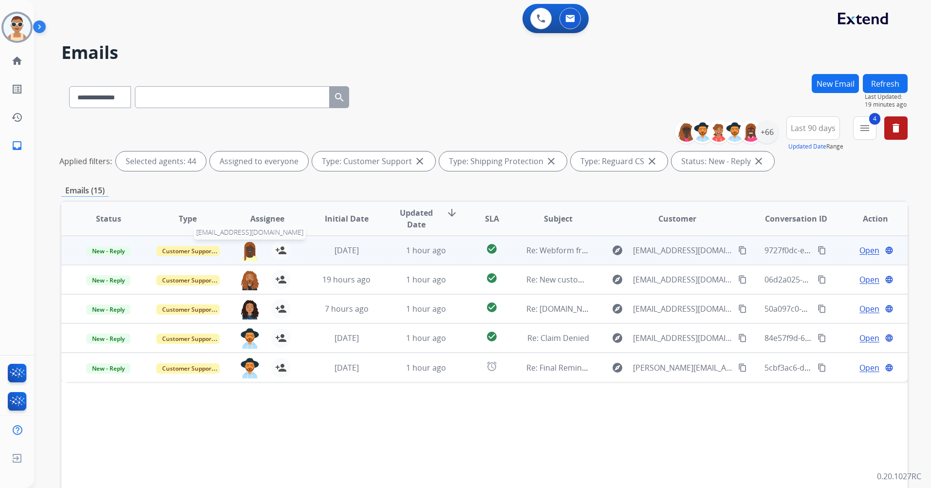
click at [246, 246] on img at bounding box center [249, 251] width 19 height 20
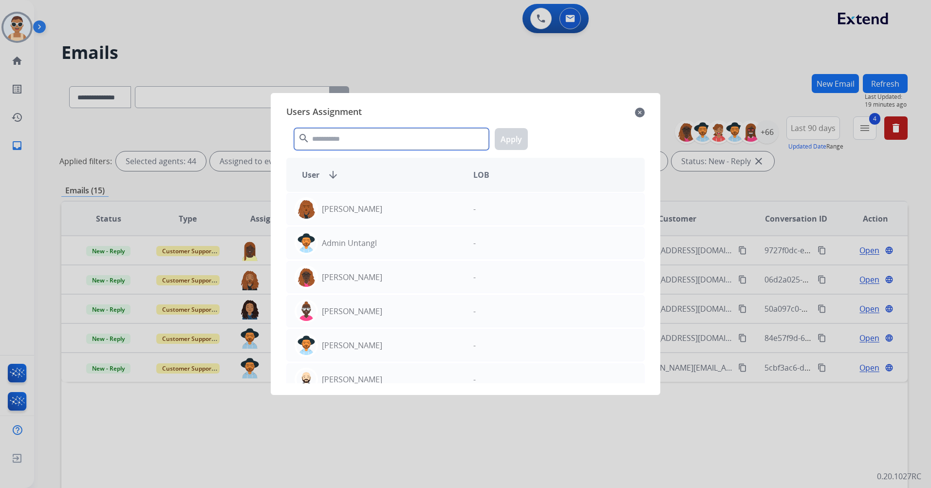
click at [371, 140] on input "text" at bounding box center [391, 139] width 195 height 22
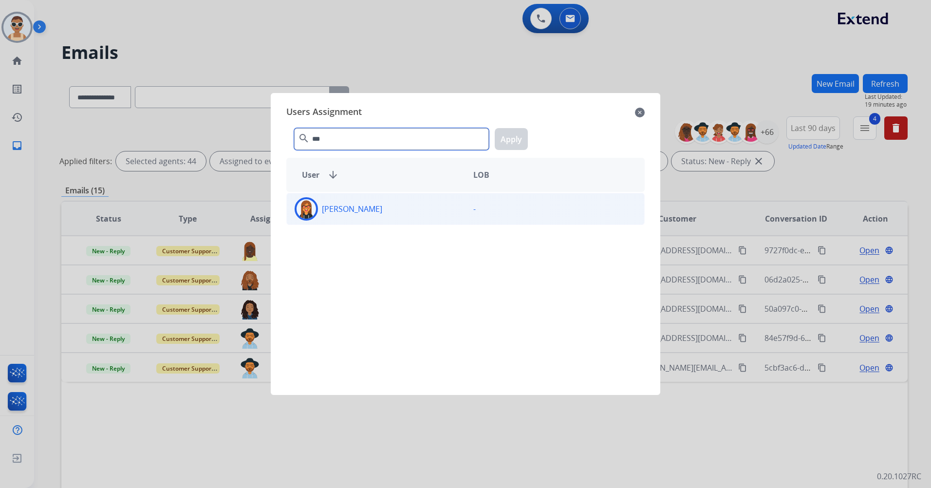
type input "***"
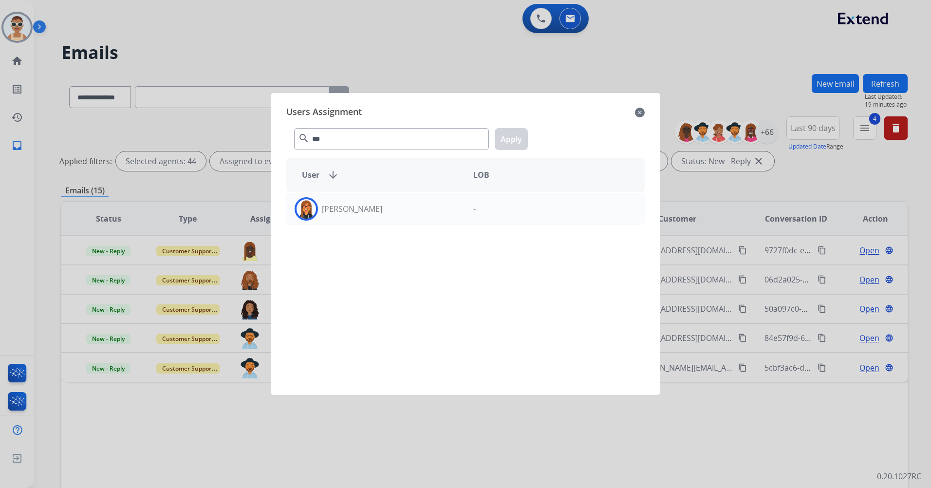
drag, startPoint x: 385, startPoint y: 213, endPoint x: 416, endPoint y: 188, distance: 39.5
click at [386, 213] on div "[PERSON_NAME]" at bounding box center [376, 208] width 179 height 23
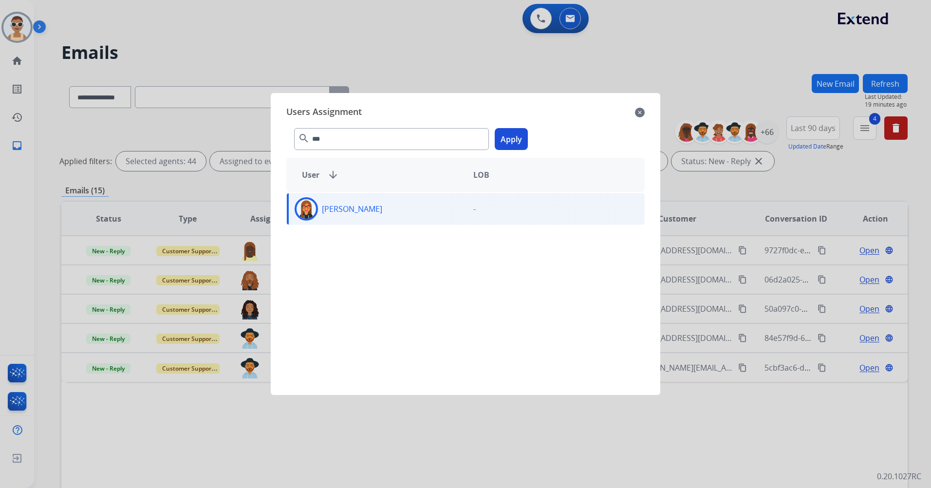
click at [515, 136] on button "Apply" at bounding box center [511, 139] width 33 height 22
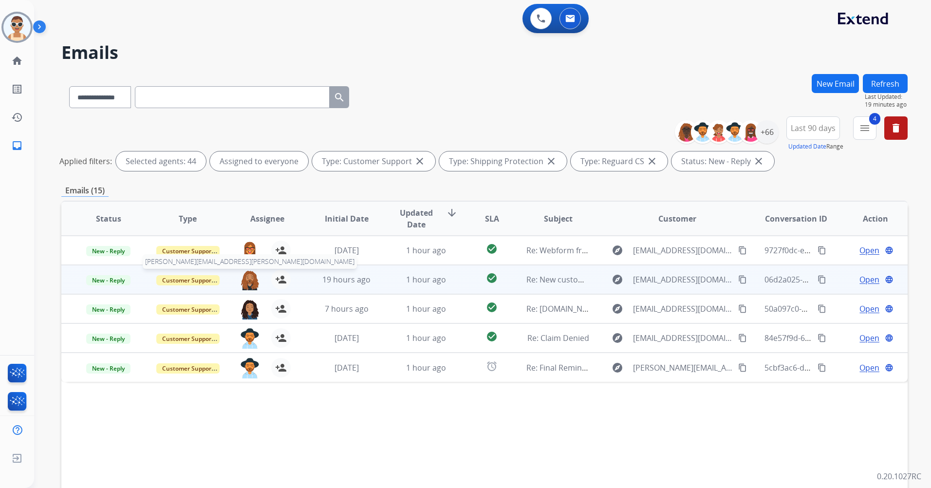
click at [246, 279] on img at bounding box center [249, 280] width 19 height 20
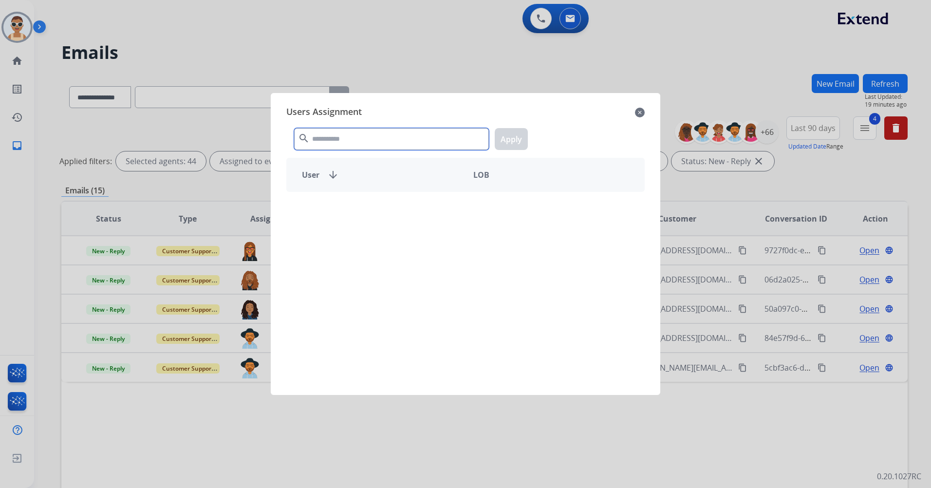
click at [356, 133] on input "text" at bounding box center [391, 139] width 195 height 22
type input "***"
click at [414, 228] on div "[PERSON_NAME] -" at bounding box center [465, 287] width 358 height 191
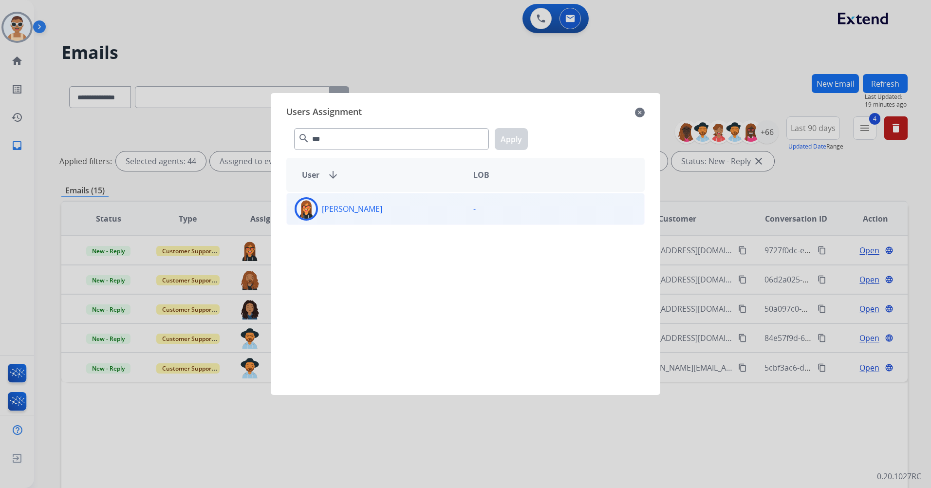
click at [415, 216] on div "[PERSON_NAME]" at bounding box center [376, 208] width 179 height 23
drag, startPoint x: 497, startPoint y: 137, endPoint x: 459, endPoint y: 231, distance: 101.4
click at [498, 136] on button "Apply" at bounding box center [511, 139] width 33 height 22
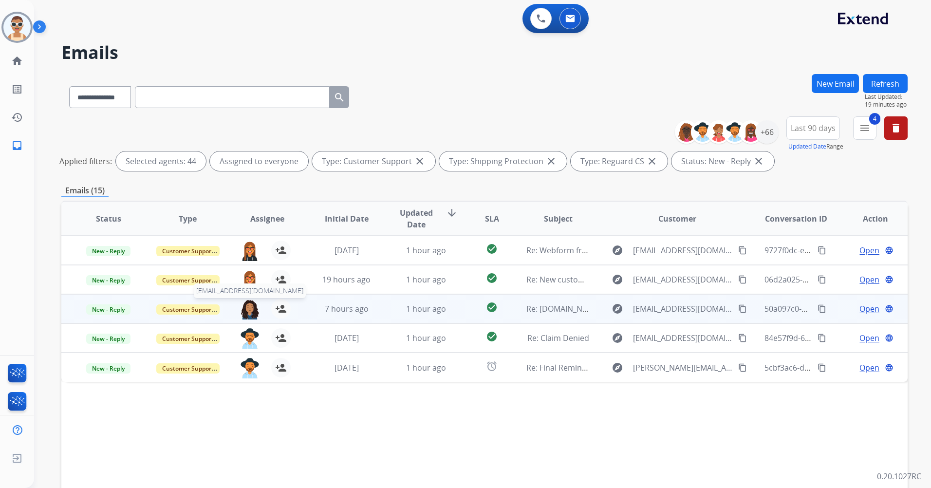
click at [247, 309] on img at bounding box center [249, 309] width 19 height 20
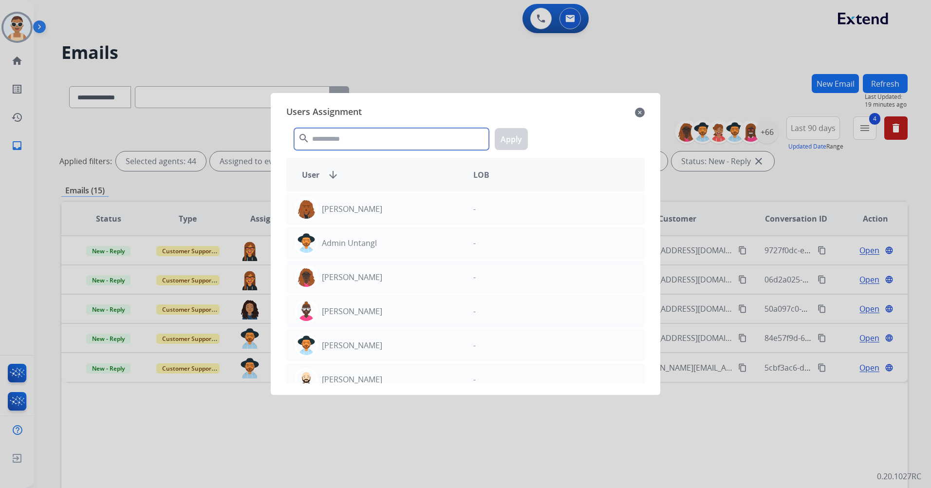
click at [330, 147] on input "text" at bounding box center [391, 139] width 195 height 22
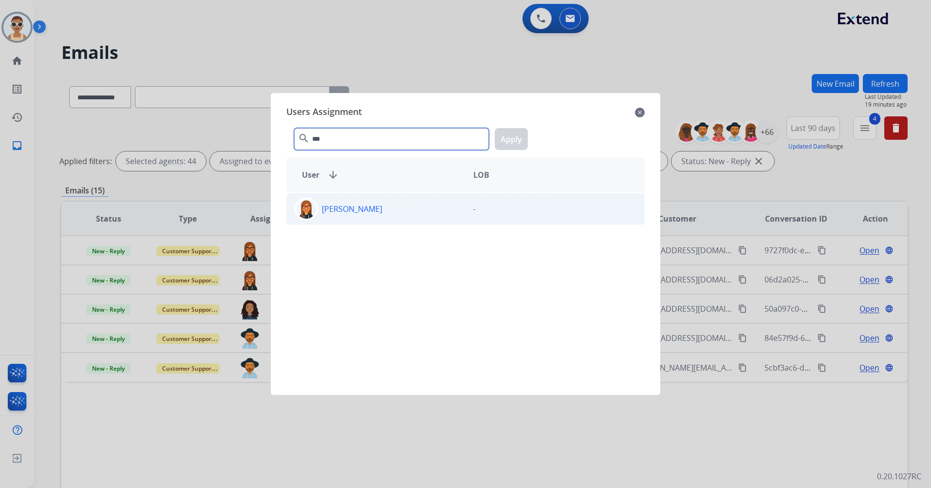
type input "***"
click at [376, 207] on div "[PERSON_NAME]" at bounding box center [376, 208] width 179 height 23
click at [517, 138] on button "Apply" at bounding box center [511, 139] width 33 height 22
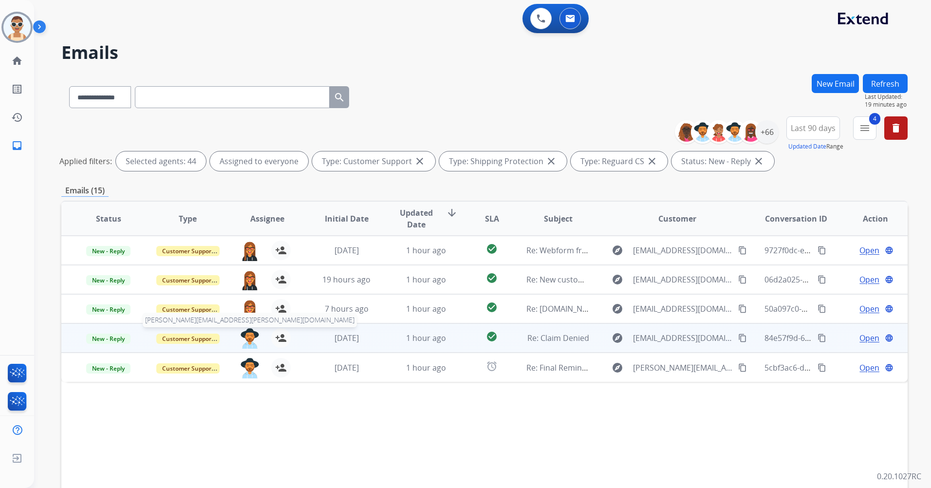
click at [249, 329] on img at bounding box center [249, 338] width 19 height 20
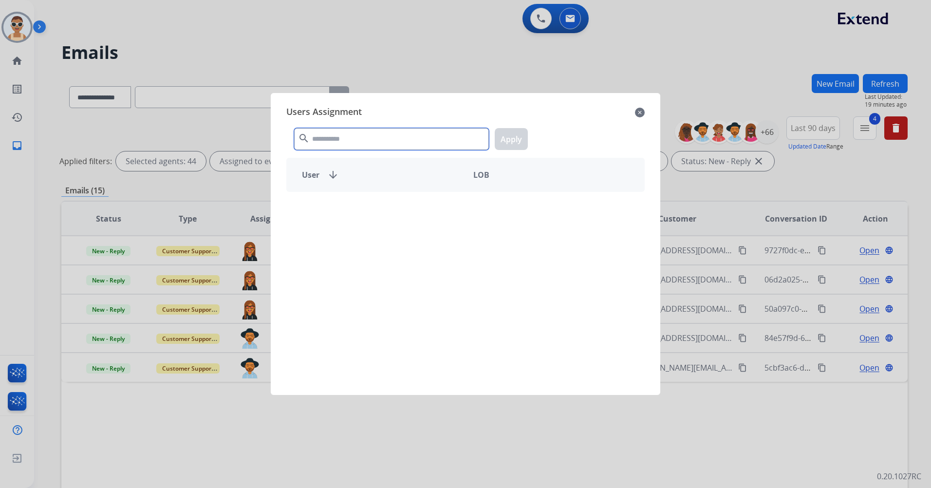
click at [369, 132] on input "text" at bounding box center [391, 139] width 195 height 22
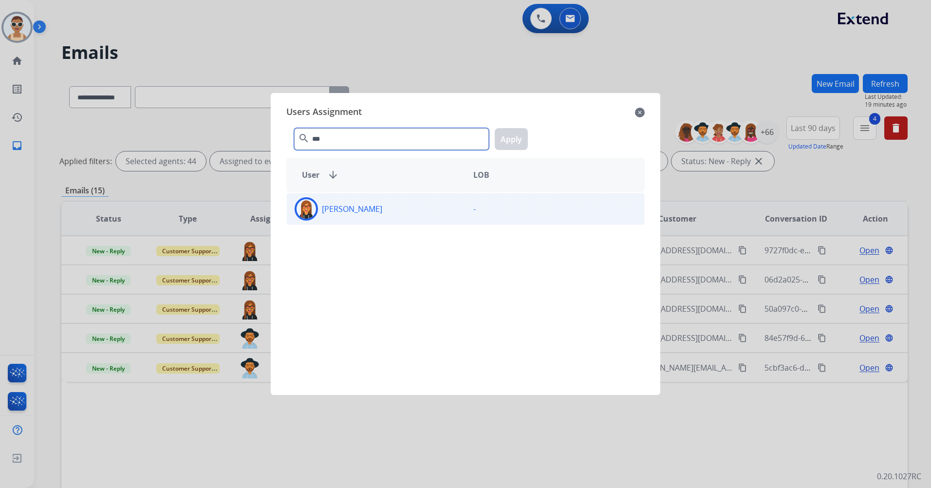
type input "***"
click at [440, 199] on div "[PERSON_NAME]" at bounding box center [376, 208] width 179 height 23
click at [512, 134] on button "Apply" at bounding box center [511, 139] width 33 height 22
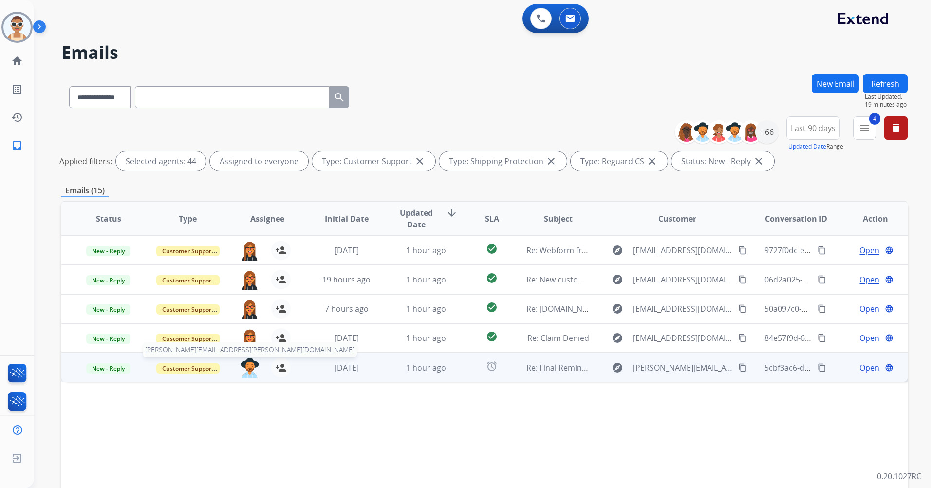
click at [246, 361] on img at bounding box center [249, 368] width 19 height 20
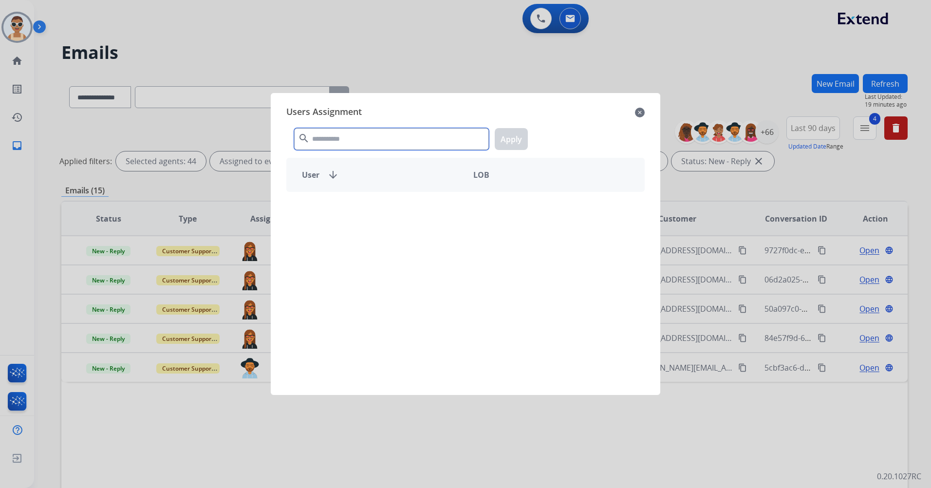
click at [430, 131] on input "text" at bounding box center [391, 139] width 195 height 22
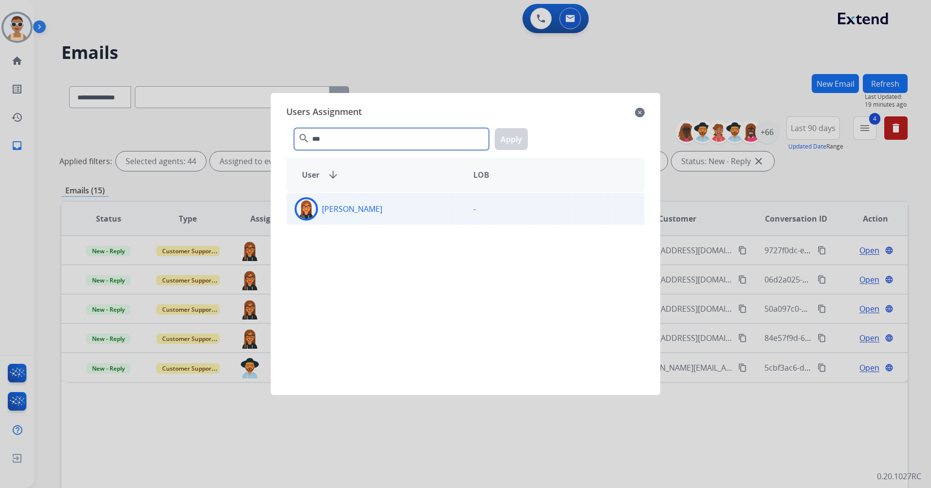
type input "***"
click at [442, 206] on div "[PERSON_NAME]" at bounding box center [376, 208] width 179 height 23
click at [513, 141] on button "Apply" at bounding box center [511, 139] width 33 height 22
